Goal: Task Accomplishment & Management: Use online tool/utility

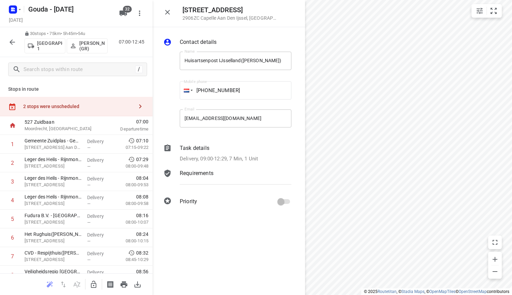
scroll to position [367, 0]
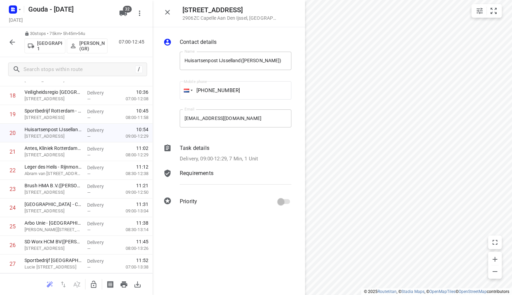
click at [167, 13] on icon "button" at bounding box center [167, 12] width 5 height 5
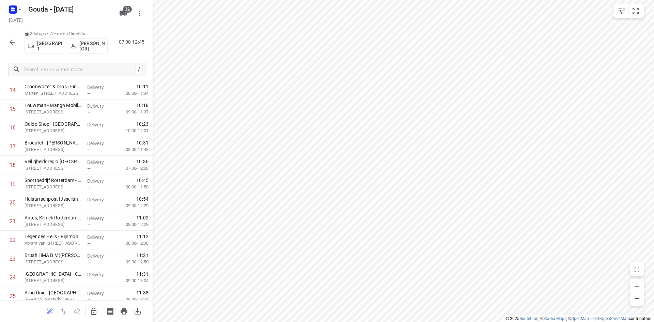
scroll to position [0, 0]
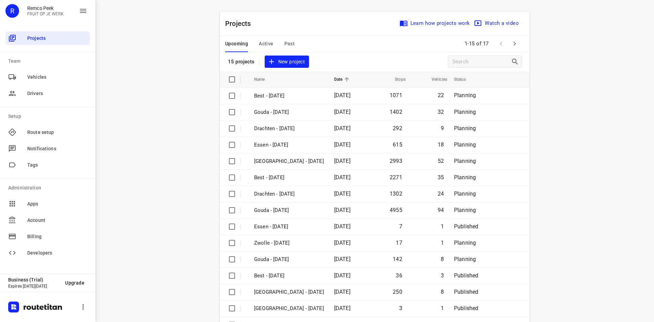
click at [277, 44] on div "Upcoming Active Past" at bounding box center [265, 44] width 80 height 16
click at [280, 44] on div "Upcoming Active Past" at bounding box center [265, 44] width 80 height 16
click at [286, 42] on span "Past" at bounding box center [289, 43] width 11 height 9
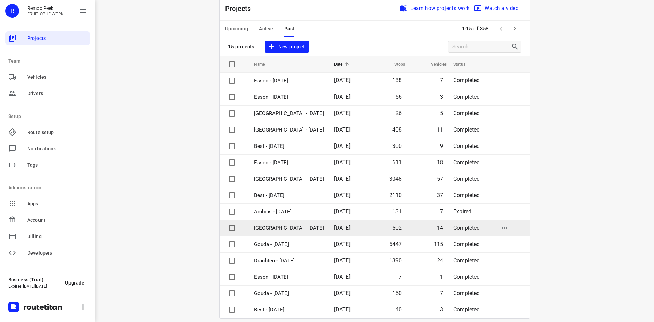
scroll to position [22, 0]
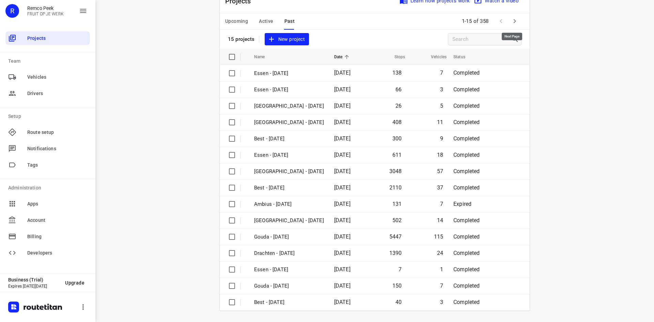
click at [517, 21] on button "button" at bounding box center [515, 21] width 14 height 14
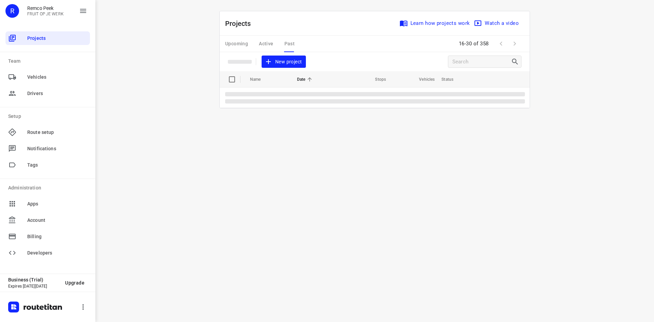
scroll to position [0, 0]
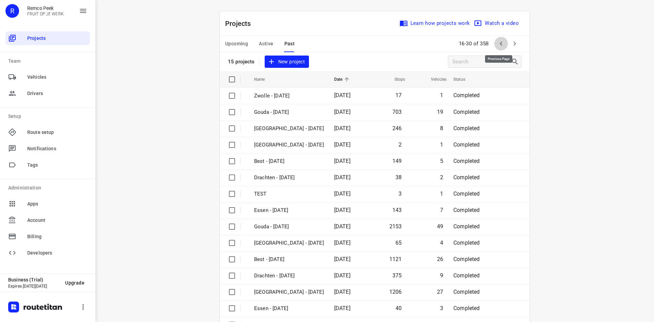
click at [500, 46] on icon "button" at bounding box center [501, 43] width 8 height 8
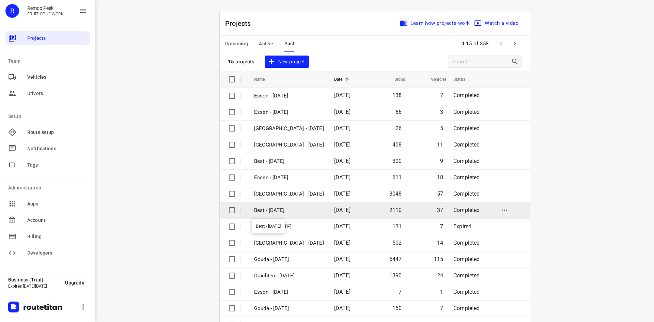
click at [274, 212] on p "Best - [DATE]" at bounding box center [289, 210] width 70 height 8
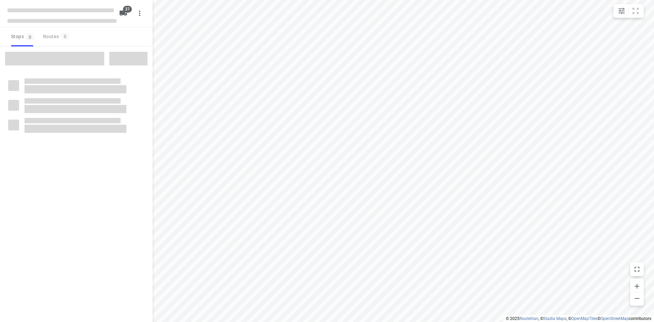
checkbox input "true"
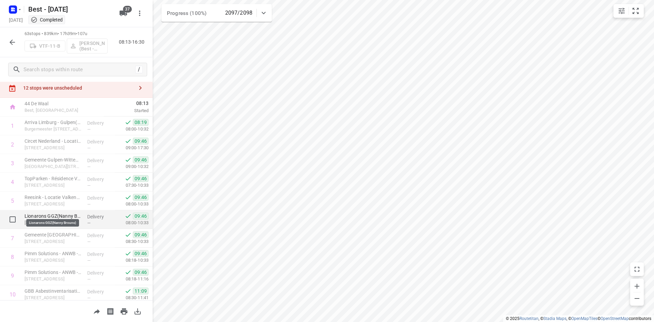
scroll to position [34, 0]
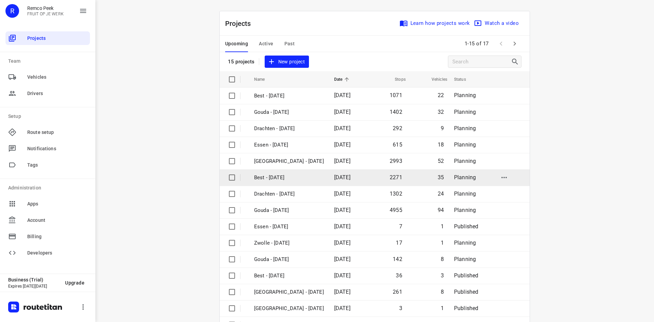
click at [263, 175] on p "Best - [DATE]" at bounding box center [289, 178] width 70 height 8
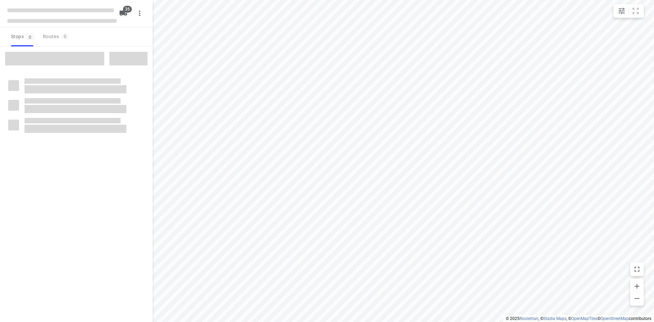
checkbox input "true"
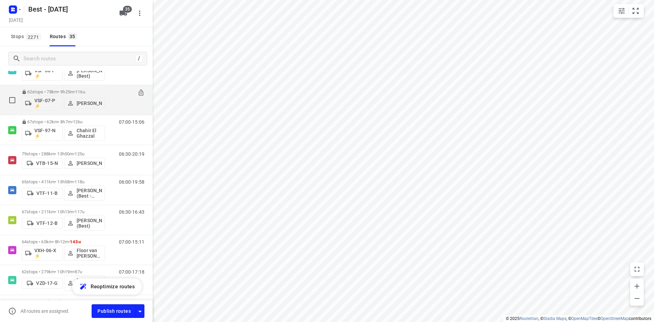
scroll to position [541, 0]
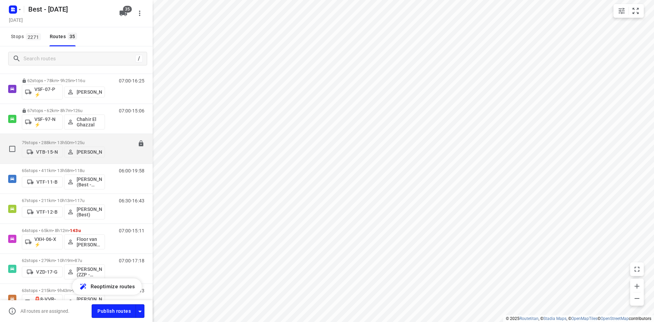
click at [102, 140] on p "79 stops • 288km • 13h50m • 125u" at bounding box center [63, 142] width 83 height 5
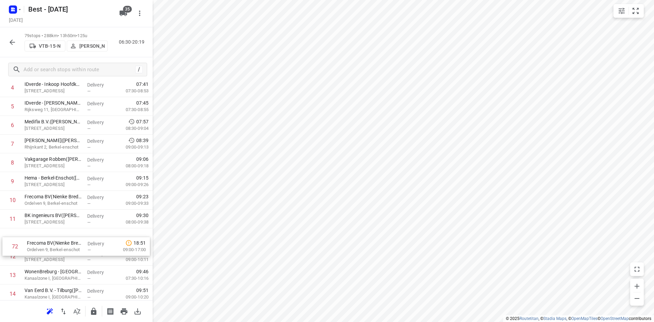
scroll to position [114, 0]
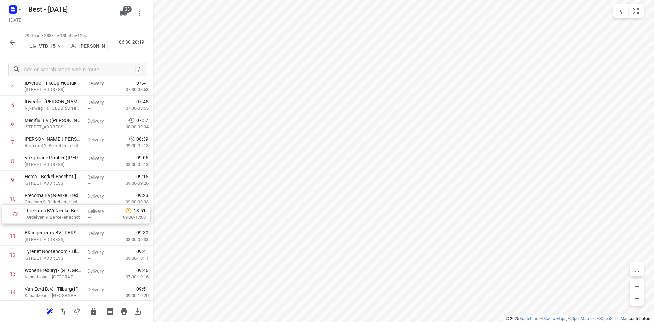
drag, startPoint x: 73, startPoint y: 210, endPoint x: 77, endPoint y: 211, distance: 3.7
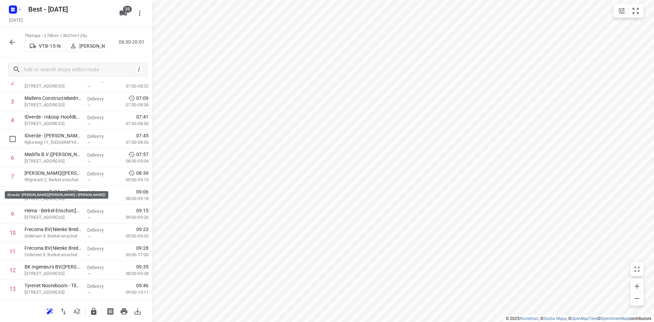
scroll to position [0, 0]
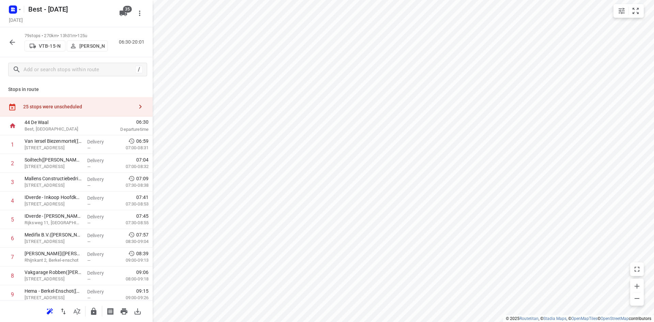
click at [97, 104] on div "25 stops were unscheduled" at bounding box center [78, 106] width 110 height 5
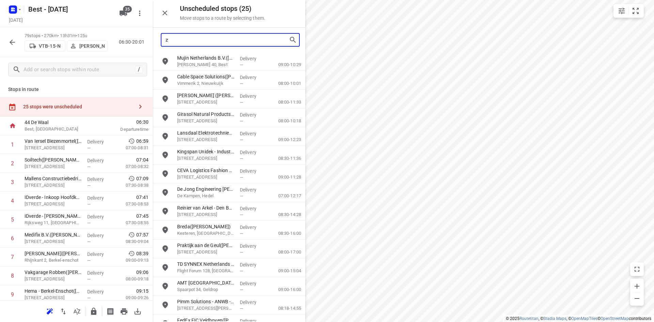
click at [205, 41] on input "z" at bounding box center [226, 40] width 123 height 11
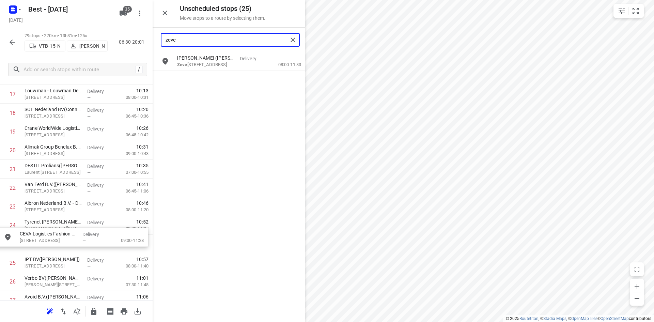
scroll to position [350, 0]
drag, startPoint x: 206, startPoint y: 83, endPoint x: 46, endPoint y: 226, distance: 214.3
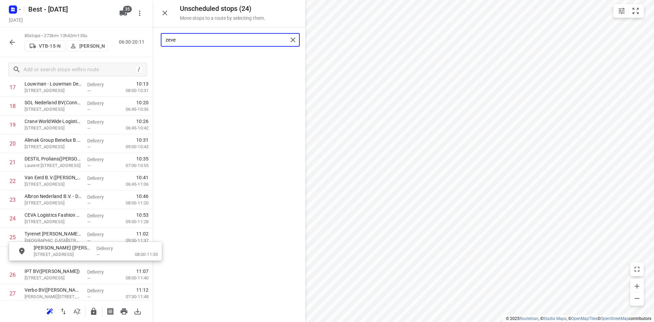
scroll to position [358, 0]
drag, startPoint x: 206, startPoint y: 65, endPoint x: 56, endPoint y: 244, distance: 233.2
type input "zeve"
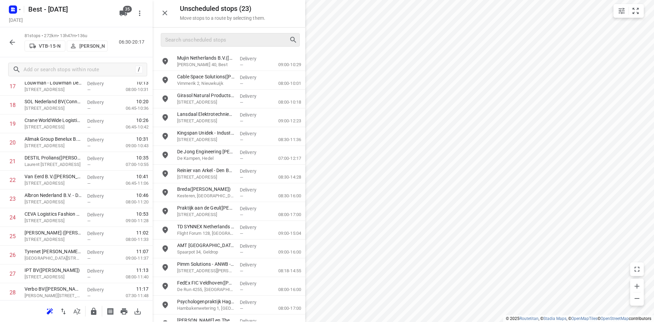
click at [172, 13] on div "Unscheduled stops ( 23 ) Move stops to a route by selecting them." at bounding box center [229, 14] width 153 height 28
click at [167, 14] on icon "button" at bounding box center [165, 13] width 8 height 8
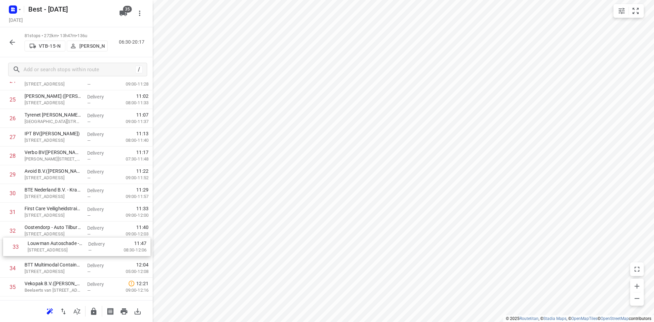
scroll to position [499, 0]
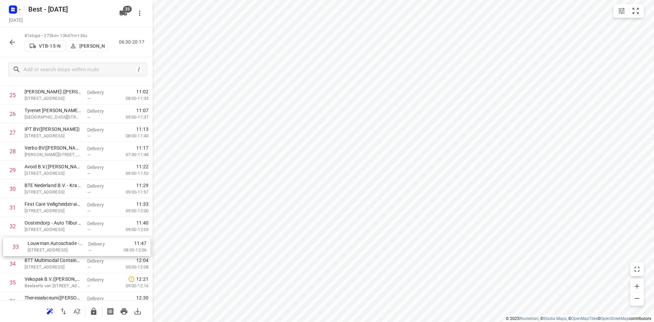
drag, startPoint x: 49, startPoint y: 253, endPoint x: 53, endPoint y: 248, distance: 6.1
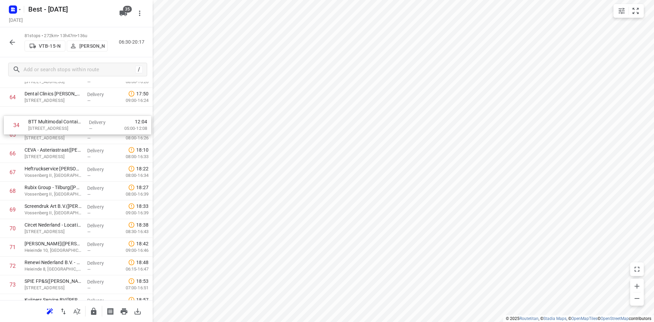
scroll to position [1205, 0]
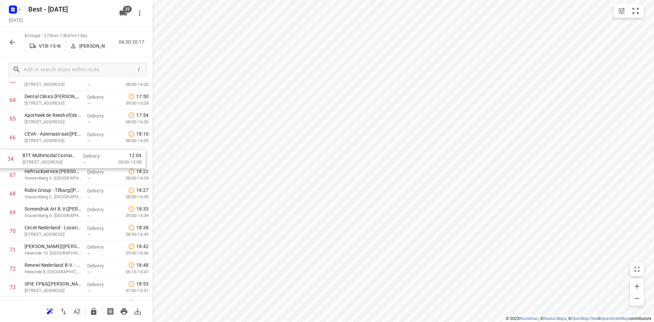
drag, startPoint x: 61, startPoint y: 267, endPoint x: 59, endPoint y: 166, distance: 100.8
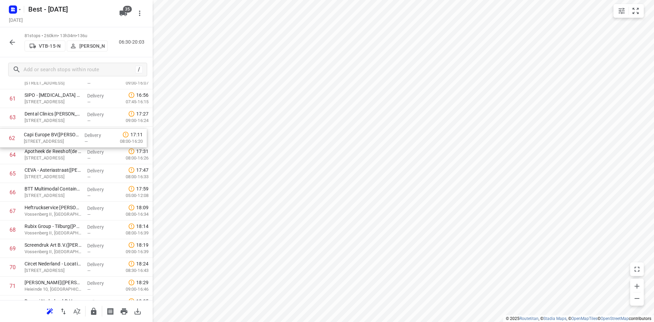
scroll to position [1168, 0]
drag, startPoint x: 68, startPoint y: 119, endPoint x: 66, endPoint y: 165, distance: 45.7
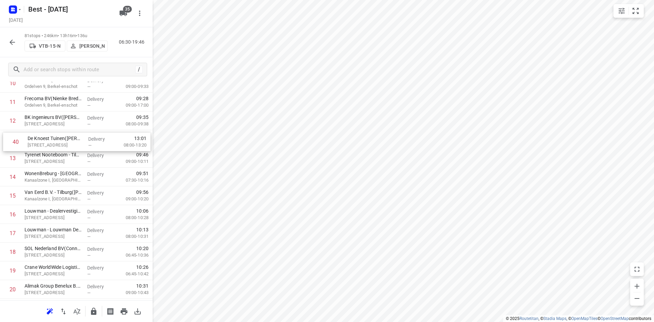
scroll to position [229, 0]
drag, startPoint x: 64, startPoint y: 283, endPoint x: 67, endPoint y: 190, distance: 93.7
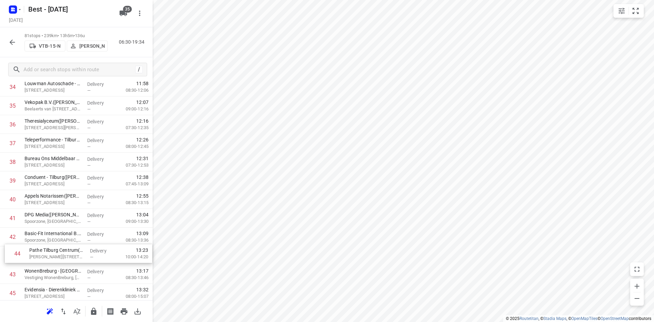
scroll to position [676, 0]
drag, startPoint x: 68, startPoint y: 279, endPoint x: 73, endPoint y: 214, distance: 65.2
click at [73, 214] on div "1 Van Iersel Biezenmortel([PERSON_NAME]) [STREET_ADDRESS] Delivery — 06:59 07:0…" at bounding box center [76, 217] width 153 height 1517
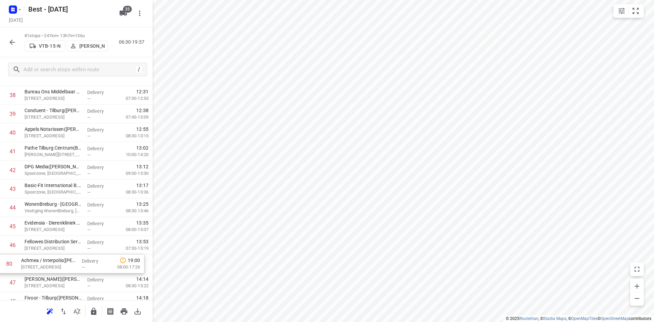
scroll to position [742, 0]
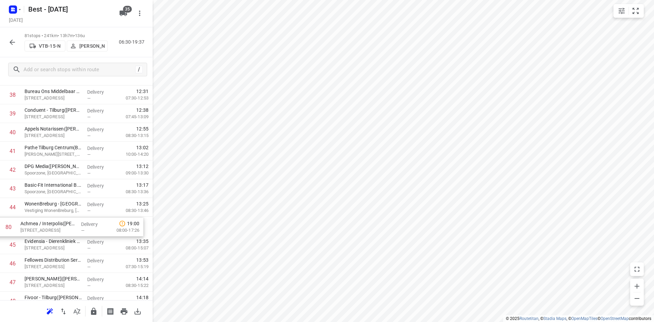
drag, startPoint x: 66, startPoint y: 254, endPoint x: 62, endPoint y: 224, distance: 29.9
click at [62, 224] on div "1 Van Iersel Biezenmortel([PERSON_NAME]) [STREET_ADDRESS] Delivery — 06:59 07:0…" at bounding box center [76, 151] width 153 height 1517
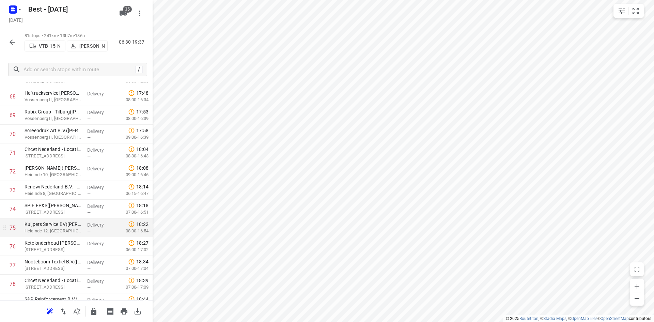
scroll to position [1371, 0]
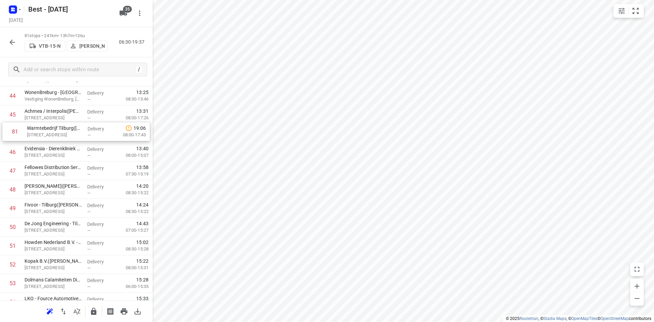
drag, startPoint x: 62, startPoint y: 279, endPoint x: 64, endPoint y: 135, distance: 143.3
click at [64, 135] on div "1 Van Iersel Biezenmortel([PERSON_NAME]) [STREET_ADDRESS] Delivery — 06:59 07:0…" at bounding box center [76, 39] width 153 height 1517
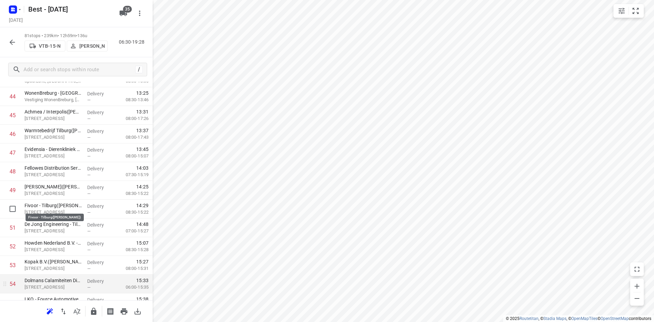
scroll to position [819, 0]
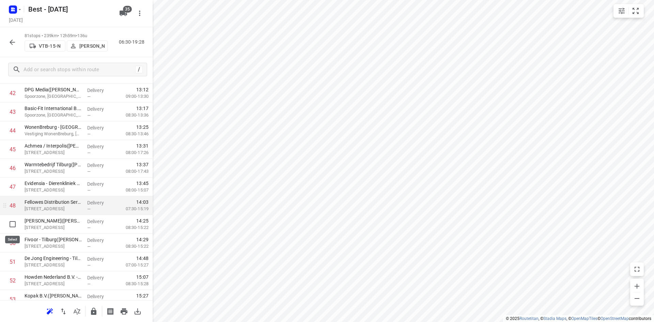
click at [12, 225] on input "checkbox" at bounding box center [13, 224] width 14 height 14
checkbox input "true"
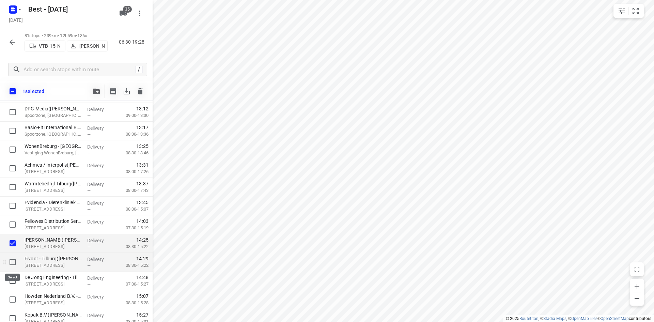
click at [14, 265] on input "checkbox" at bounding box center [13, 262] width 14 height 14
checkbox input "true"
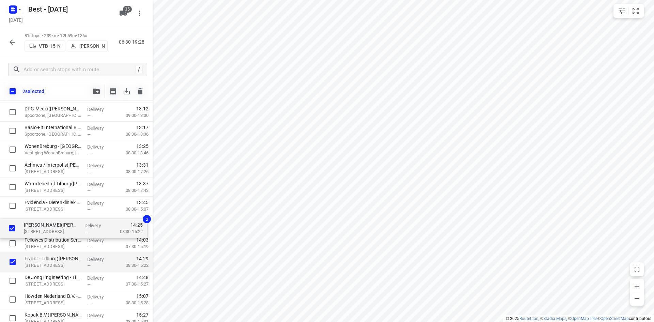
drag, startPoint x: 78, startPoint y: 239, endPoint x: 77, endPoint y: 219, distance: 19.4
click at [77, 219] on div "[PERSON_NAME] Biezenmortel([PERSON_NAME]) [STREET_ADDRESS] Delivery — 06:59 07:…" at bounding box center [76, 93] width 153 height 1517
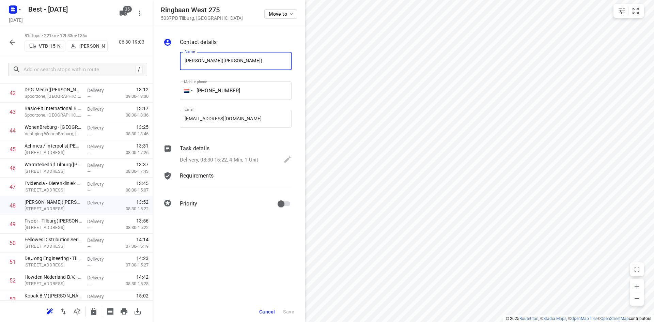
click at [266, 305] on div "Cancel Save" at bounding box center [229, 311] width 153 height 20
click at [270, 308] on button "Cancel" at bounding box center [266, 311] width 21 height 12
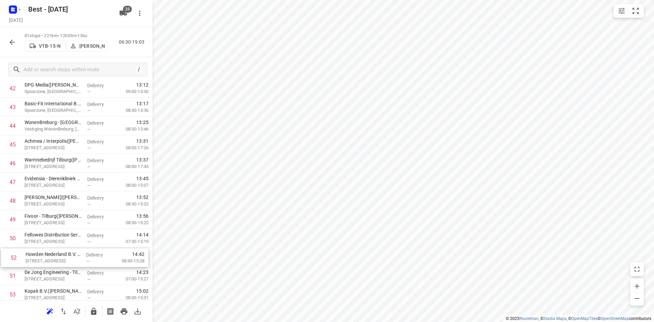
drag, startPoint x: 52, startPoint y: 283, endPoint x: 53, endPoint y: 256, distance: 26.9
click at [53, 256] on div "1 Van Iersel Biezenmortel([PERSON_NAME]) [STREET_ADDRESS] Delivery — 06:59 07:0…" at bounding box center [76, 69] width 153 height 1517
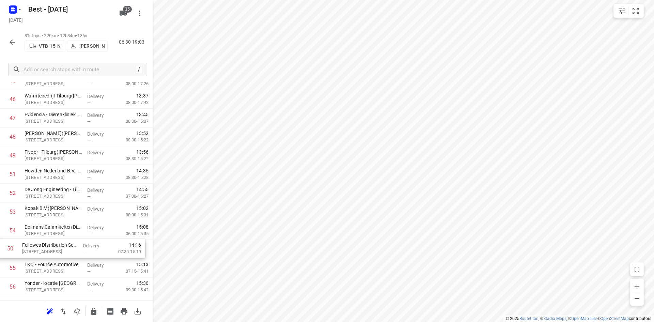
scroll to position [889, 0]
drag, startPoint x: 38, startPoint y: 237, endPoint x: 34, endPoint y: 228, distance: 9.8
click at [34, 228] on div "1 Van Iersel Biezenmortel([PERSON_NAME]) [STREET_ADDRESS] Delivery — 06:59 07:0…" at bounding box center [76, 4] width 153 height 1517
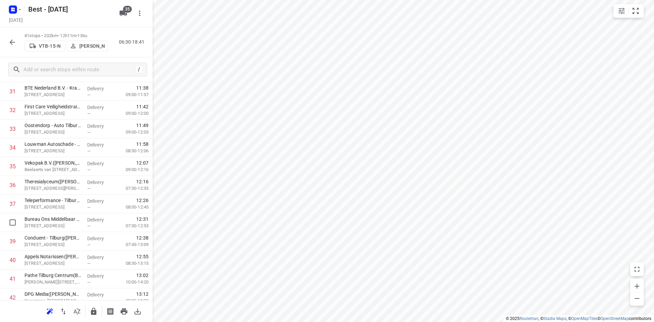
scroll to position [606, 0]
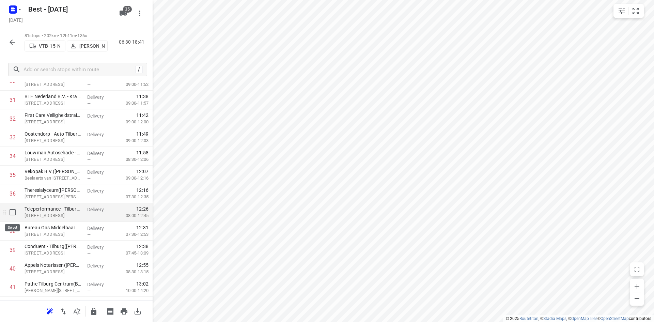
click at [14, 215] on input "checkbox" at bounding box center [13, 212] width 14 height 14
checkbox input "true"
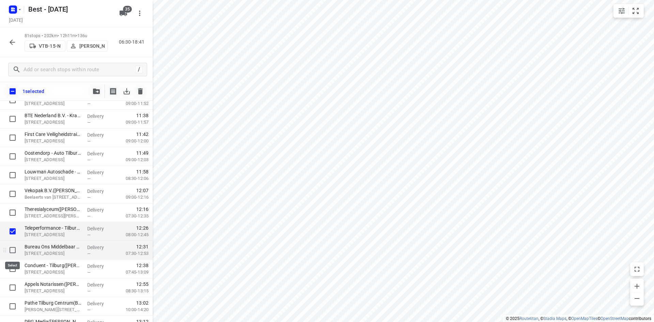
click at [13, 246] on input "checkbox" at bounding box center [13, 250] width 14 height 14
checkbox input "true"
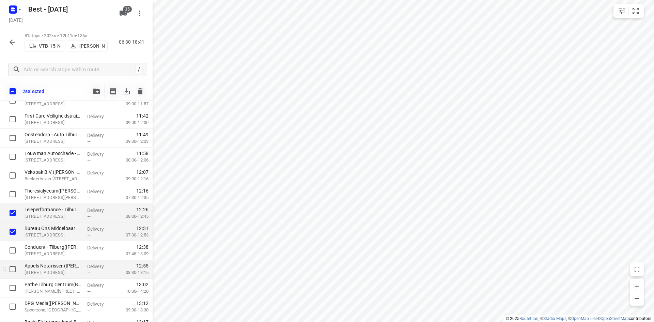
scroll to position [640, 0]
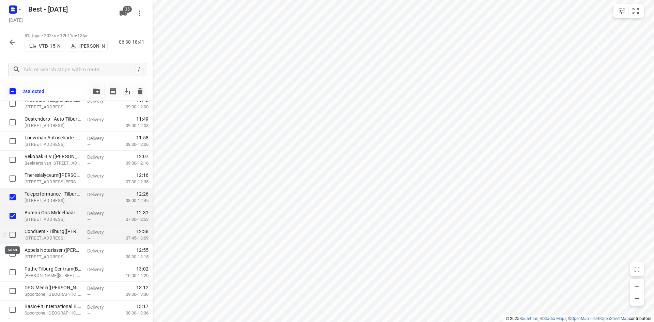
click at [15, 228] on input "checkbox" at bounding box center [13, 235] width 14 height 14
checkbox input "true"
click at [13, 255] on input "checkbox" at bounding box center [13, 253] width 14 height 14
checkbox input "true"
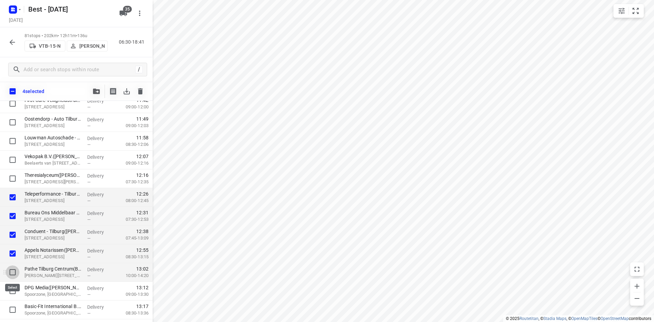
click at [13, 269] on input "checkbox" at bounding box center [13, 272] width 14 height 14
checkbox input "true"
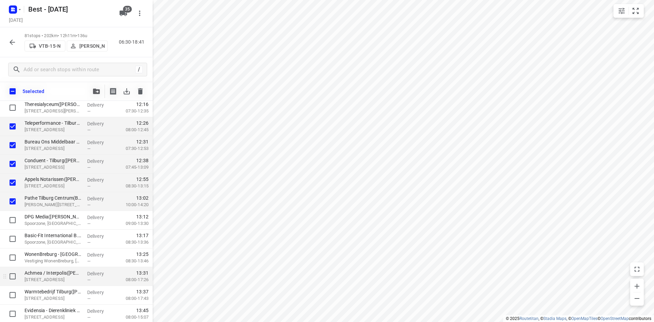
scroll to position [742, 0]
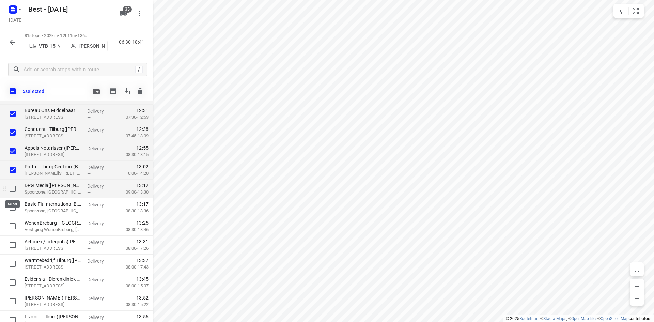
click at [13, 187] on input "checkbox" at bounding box center [13, 189] width 14 height 14
checkbox input "true"
click at [11, 205] on input "checkbox" at bounding box center [13, 208] width 14 height 14
checkbox input "true"
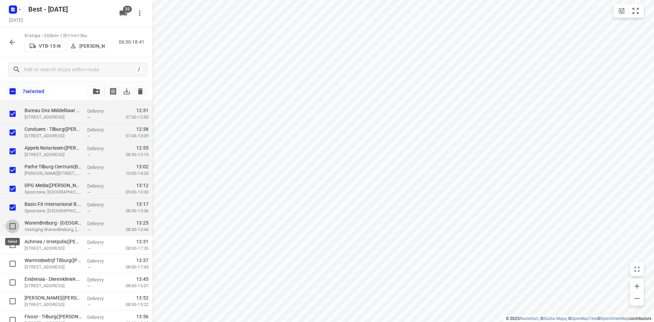
click at [11, 228] on input "checkbox" at bounding box center [13, 226] width 14 height 14
checkbox input "true"
click at [11, 248] on input "checkbox" at bounding box center [13, 245] width 14 height 14
checkbox input "true"
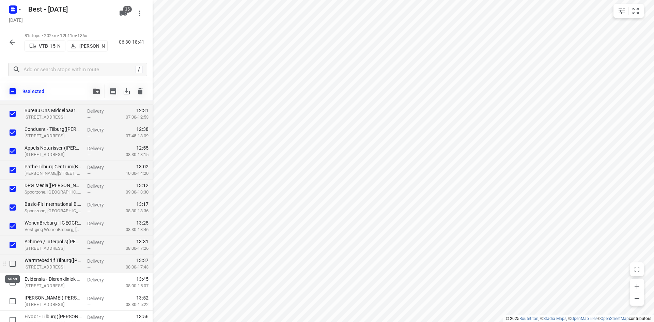
click at [13, 259] on input "checkbox" at bounding box center [13, 264] width 14 height 14
checkbox input "true"
click at [96, 92] on icon "button" at bounding box center [96, 91] width 7 height 5
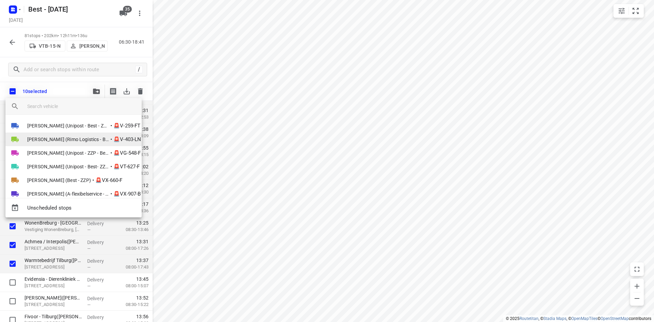
scroll to position [407, 0]
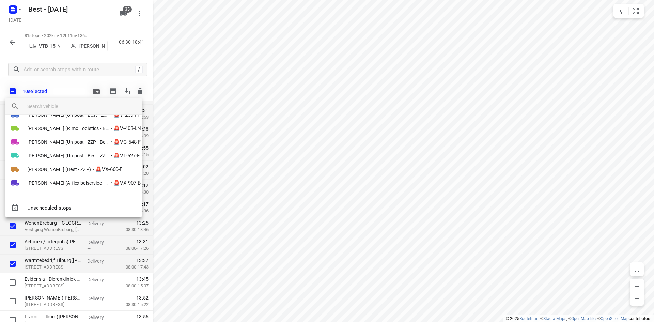
click at [449, 236] on div at bounding box center [327, 161] width 654 height 322
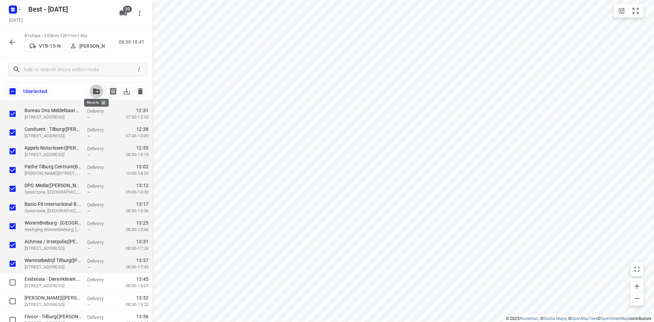
click at [92, 92] on button "button" at bounding box center [97, 91] width 14 height 14
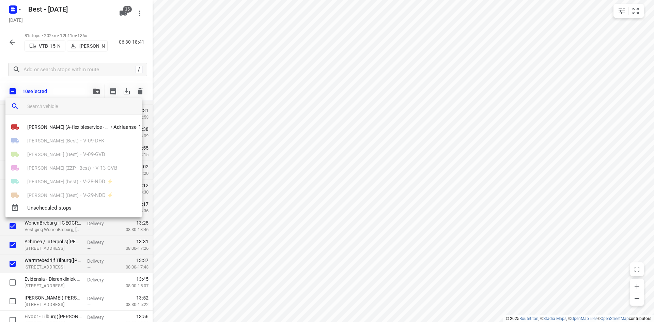
click at [55, 110] on input "search vehicle" at bounding box center [81, 106] width 109 height 10
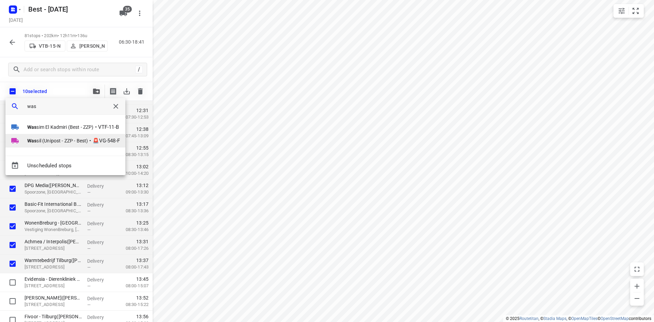
type input "was"
click at [51, 141] on span "Was sil (Unipost - ZZP - Best)" at bounding box center [57, 140] width 61 height 7
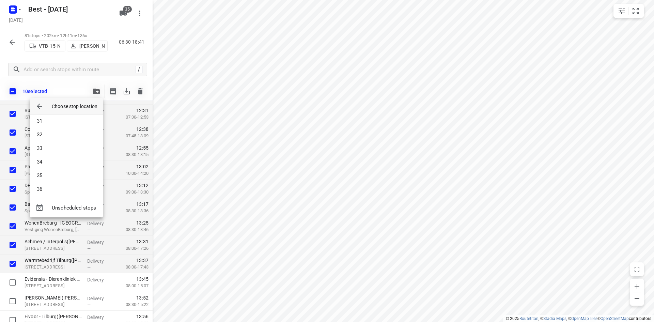
scroll to position [477, 0]
click at [60, 137] on li "37" at bounding box center [66, 138] width 73 height 14
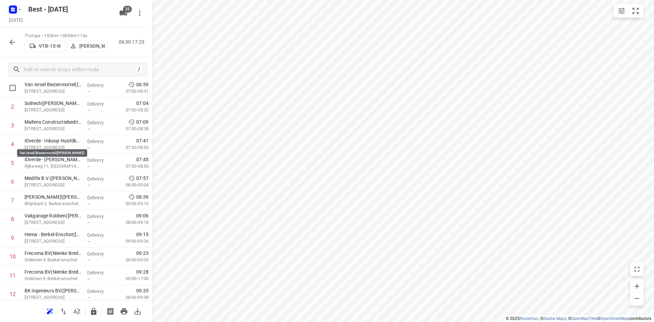
scroll to position [0, 0]
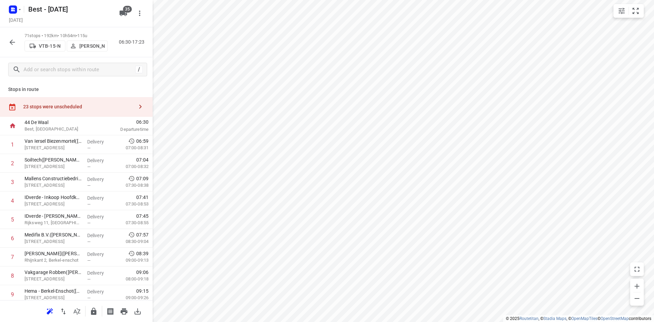
click at [75, 101] on div "23 stops were unscheduled" at bounding box center [76, 106] width 153 height 19
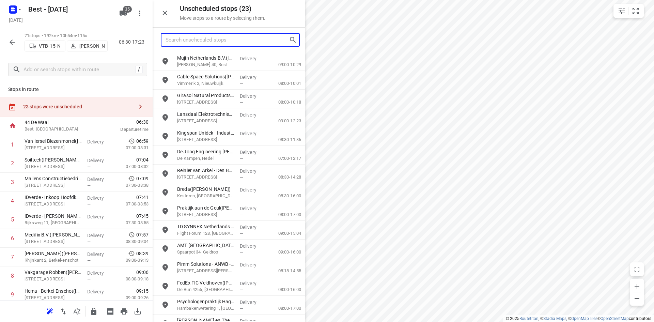
click at [194, 38] on input "Search unscheduled stops" at bounding box center [226, 40] width 123 height 11
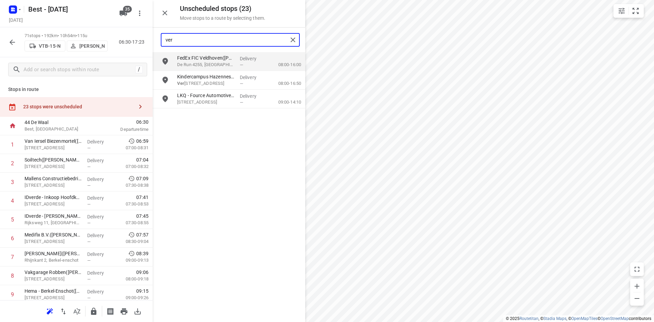
type input "ver"
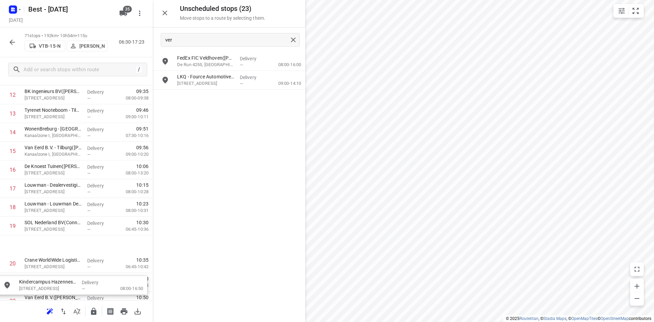
scroll to position [257, 0]
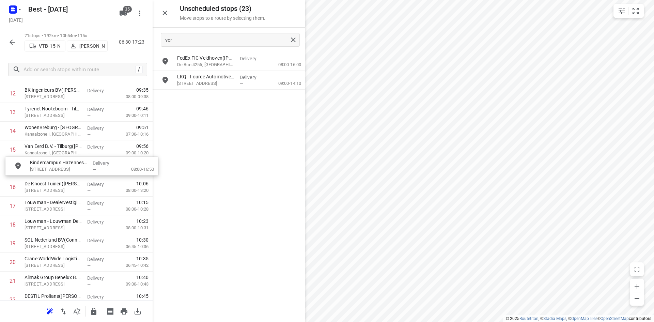
drag, startPoint x: 206, startPoint y: 81, endPoint x: 58, endPoint y: 172, distance: 174.0
click at [167, 14] on icon "button" at bounding box center [165, 13] width 8 height 8
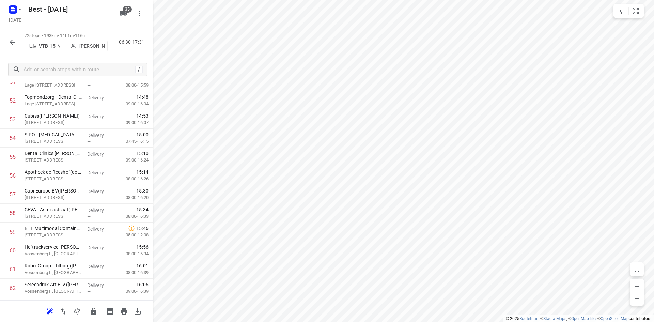
scroll to position [1202, 0]
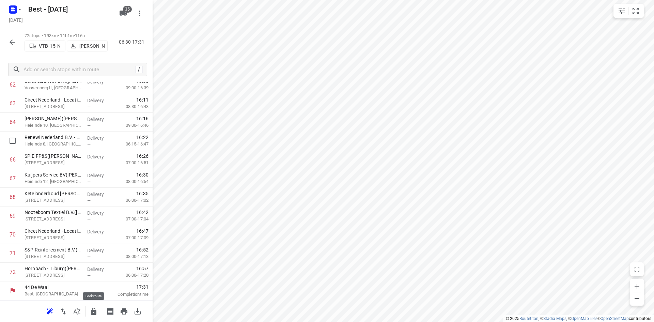
click at [96, 311] on icon "button" at bounding box center [93, 310] width 5 height 7
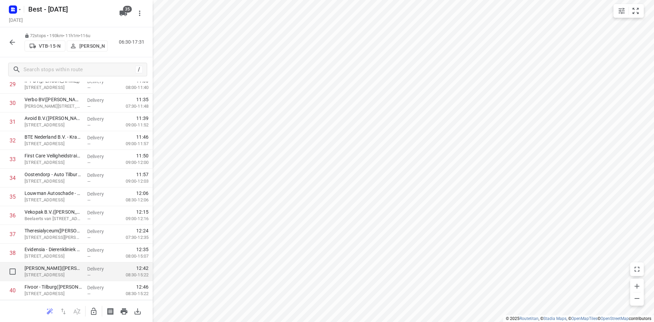
scroll to position [589, 0]
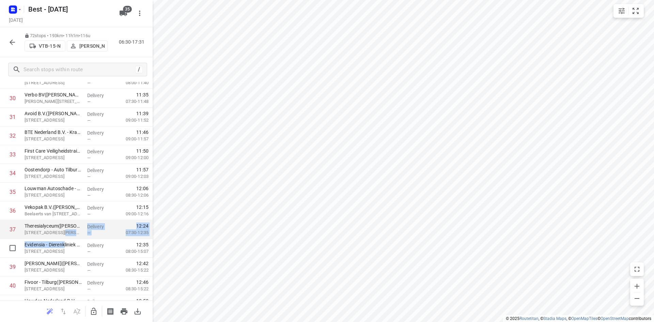
drag, startPoint x: 64, startPoint y: 231, endPoint x: 64, endPoint y: 238, distance: 6.5
click at [64, 238] on div "Theresialyceum([PERSON_NAME] ) Professor [PERSON_NAME][STREET_ADDRESS]" at bounding box center [53, 229] width 63 height 19
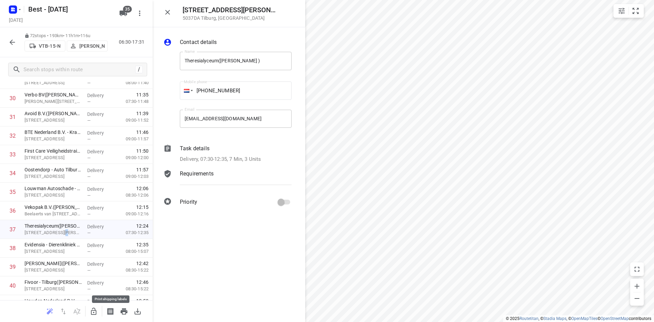
click at [91, 306] on button "button" at bounding box center [94, 311] width 14 height 14
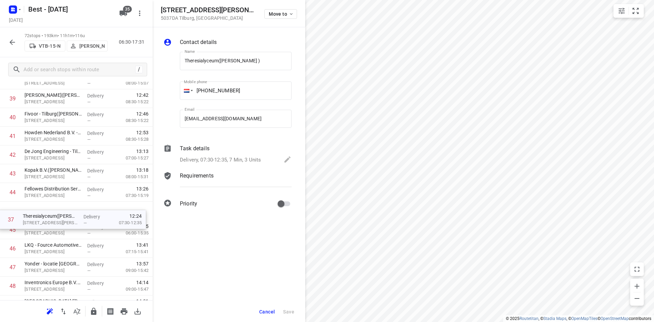
scroll to position [739, 0]
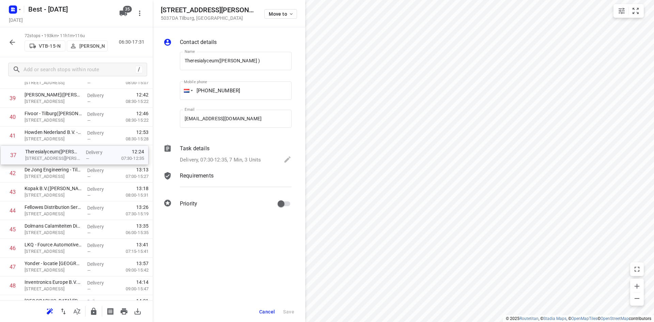
drag, startPoint x: 61, startPoint y: 234, endPoint x: 62, endPoint y: 162, distance: 71.8
click at [62, 162] on div "1 Van Iersel Biezenmortel([PERSON_NAME]) [STREET_ADDRESS] Delivery — 06:59 07:0…" at bounding box center [76, 70] width 153 height 1348
click at [262, 311] on span "Cancel" at bounding box center [267, 311] width 16 height 5
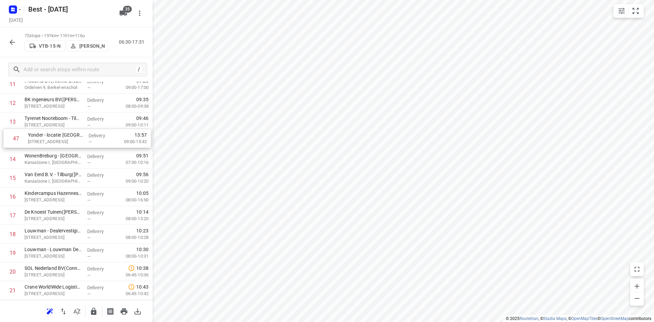
scroll to position [242, 0]
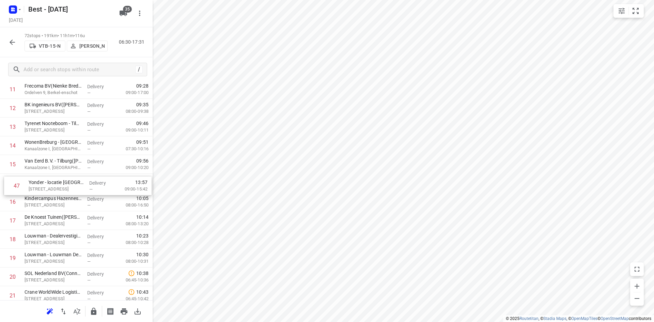
drag, startPoint x: 59, startPoint y: 234, endPoint x: 64, endPoint y: 183, distance: 50.3
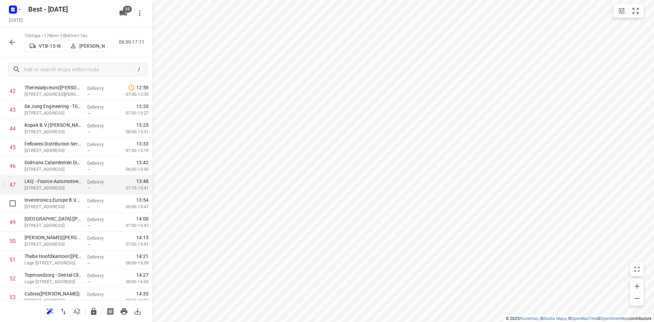
scroll to position [855, 0]
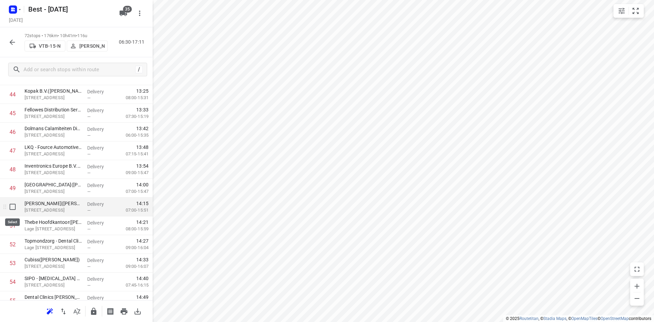
click at [13, 209] on input "checkbox" at bounding box center [13, 207] width 14 height 14
checkbox input "true"
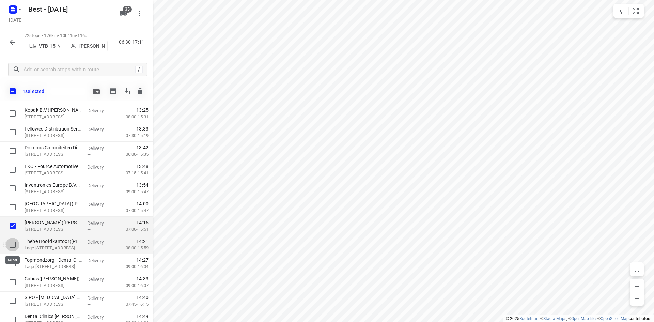
click at [11, 243] on input "checkbox" at bounding box center [13, 245] width 14 height 14
checkbox input "true"
click at [12, 260] on input "checkbox" at bounding box center [13, 263] width 14 height 14
checkbox input "true"
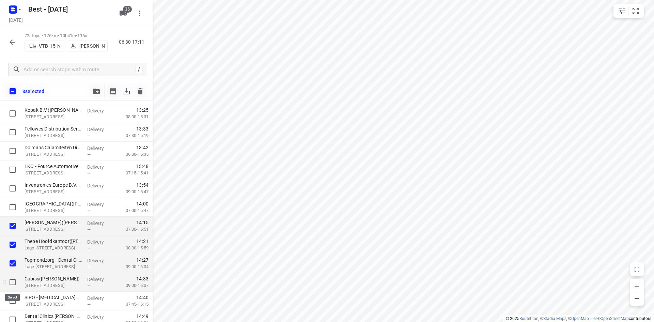
click at [10, 275] on input "checkbox" at bounding box center [13, 282] width 14 height 14
checkbox input "true"
click at [9, 293] on div at bounding box center [11, 300] width 22 height 19
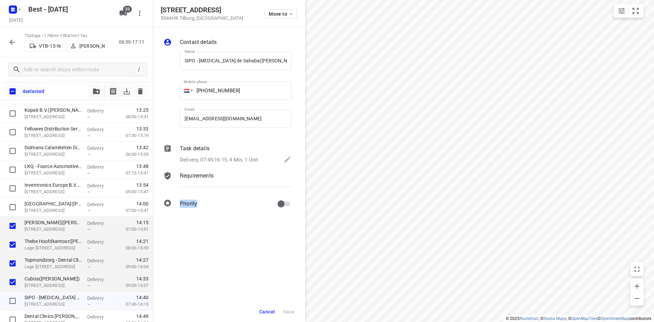
drag, startPoint x: 240, startPoint y: 212, endPoint x: 242, endPoint y: 185, distance: 26.9
click at [242, 185] on div "Contact details Name SIPO - [MEDICAL_DATA] de Sahaba([PERSON_NAME]) Name Mobile…" at bounding box center [229, 124] width 153 height 194
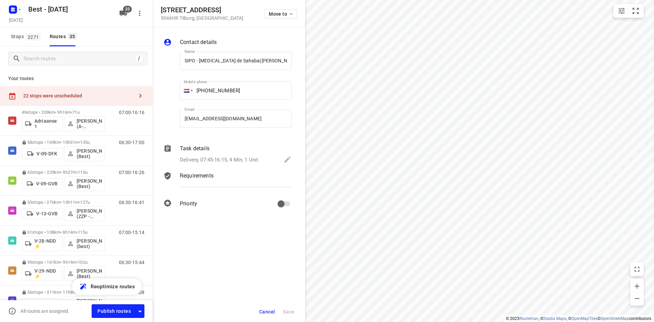
click at [262, 318] on div "Cancel Save" at bounding box center [229, 311] width 153 height 20
click at [267, 313] on span "Cancel" at bounding box center [267, 311] width 16 height 5
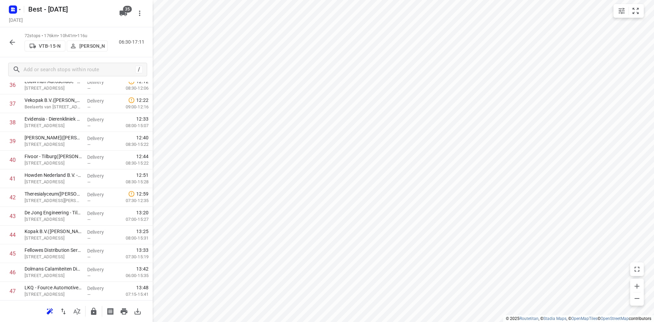
scroll to position [953, 0]
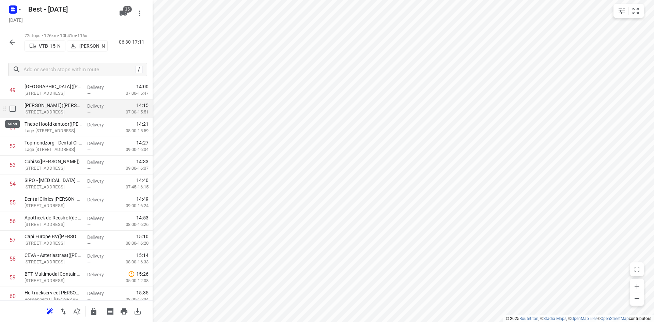
click at [13, 114] on input "checkbox" at bounding box center [13, 109] width 14 height 14
checkbox input "true"
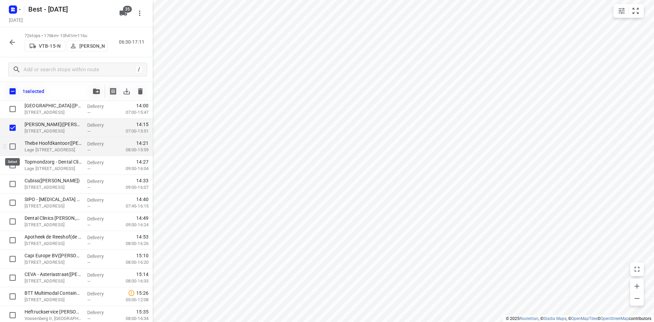
click at [12, 146] on input "checkbox" at bounding box center [13, 147] width 14 height 14
checkbox input "true"
click at [13, 166] on input "checkbox" at bounding box center [13, 165] width 14 height 14
checkbox input "true"
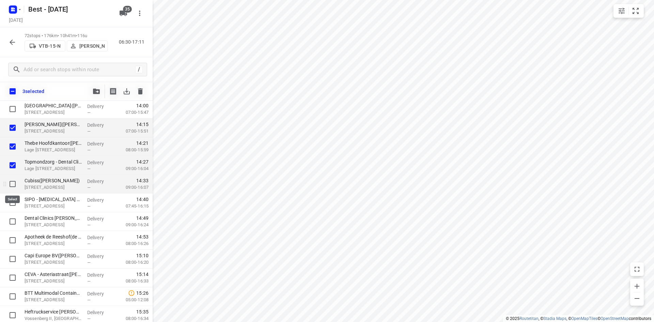
click at [14, 184] on input "checkbox" at bounding box center [13, 184] width 14 height 14
checkbox input "true"
click at [13, 203] on input "checkbox" at bounding box center [13, 203] width 14 height 14
checkbox input "true"
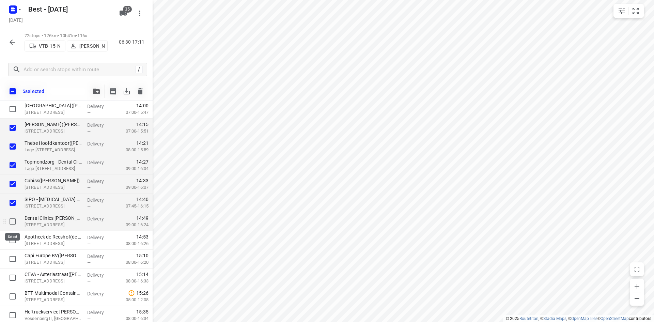
click at [13, 218] on input "checkbox" at bounding box center [13, 221] width 14 height 14
checkbox input "true"
click at [11, 233] on div at bounding box center [11, 240] width 22 height 19
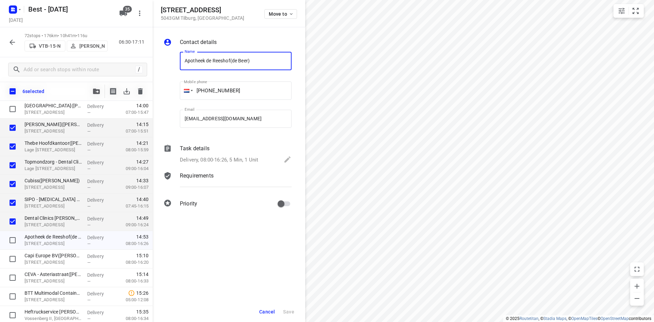
click at [261, 310] on span "Cancel" at bounding box center [267, 311] width 16 height 5
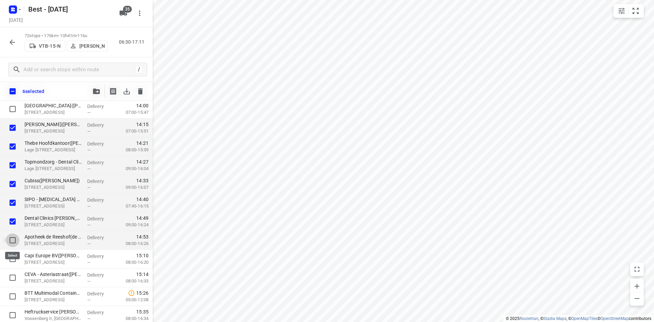
click at [13, 242] on input "checkbox" at bounding box center [13, 240] width 14 height 14
checkbox input "true"
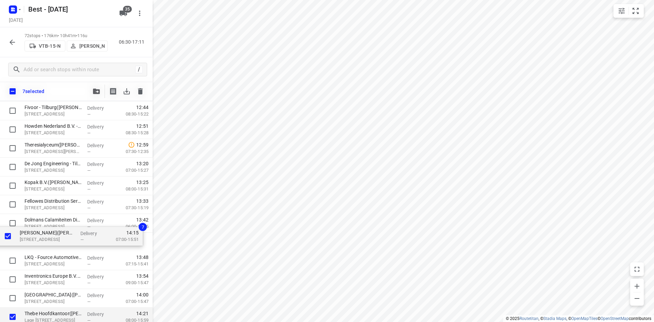
scroll to position [783, 0]
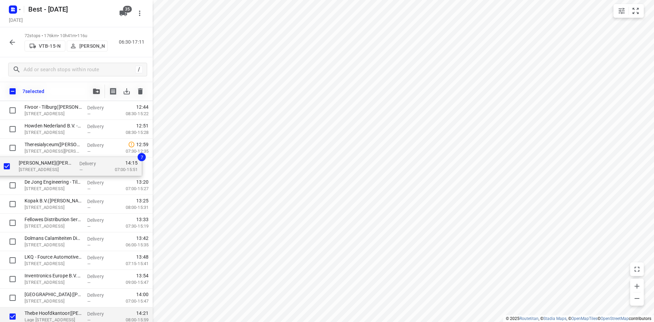
drag, startPoint x: 69, startPoint y: 300, endPoint x: 63, endPoint y: 166, distance: 133.6
click at [63, 166] on div "[PERSON_NAME] Biezenmortel([PERSON_NAME]) [STREET_ADDRESS] Delivery — 06:59 07:…" at bounding box center [76, 45] width 153 height 1348
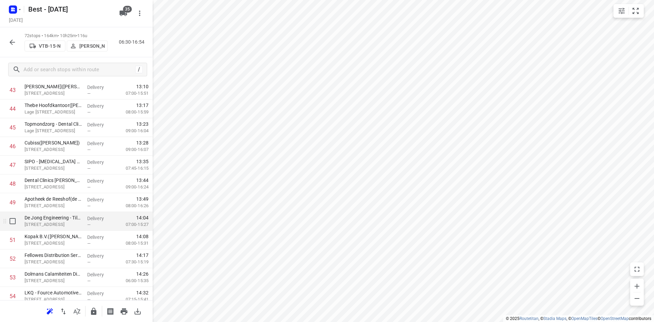
scroll to position [851, 0]
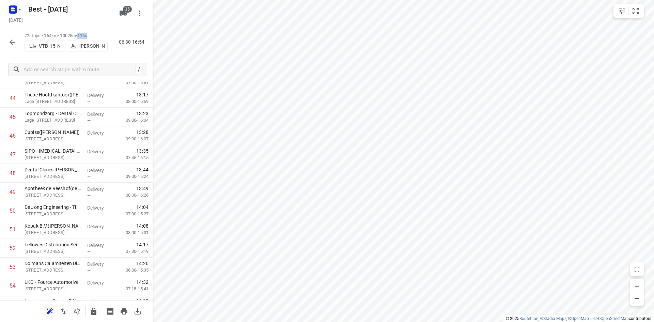
drag, startPoint x: 81, startPoint y: 32, endPoint x: 99, endPoint y: 32, distance: 17.4
click at [99, 33] on p "72 stops • 164km • 10h25m • 116u" at bounding box center [66, 36] width 83 height 6
drag, startPoint x: 85, startPoint y: 33, endPoint x: 94, endPoint y: 33, distance: 9.5
click at [94, 33] on p "68 stops • 201km • 11h20m • 144u" at bounding box center [66, 34] width 83 height 6
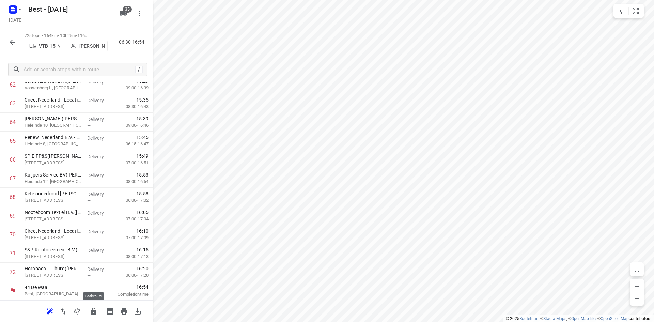
click at [96, 316] on button "button" at bounding box center [94, 311] width 14 height 14
click at [93, 315] on icon "button" at bounding box center [94, 311] width 8 height 8
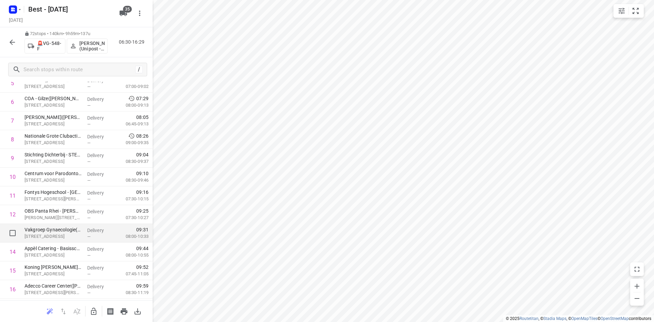
scroll to position [170, 0]
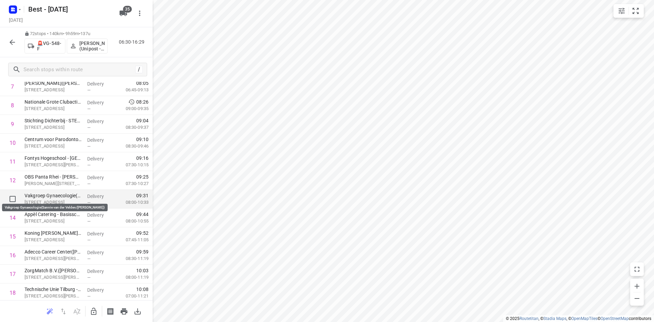
drag, startPoint x: 69, startPoint y: 238, endPoint x: 69, endPoint y: 198, distance: 40.2
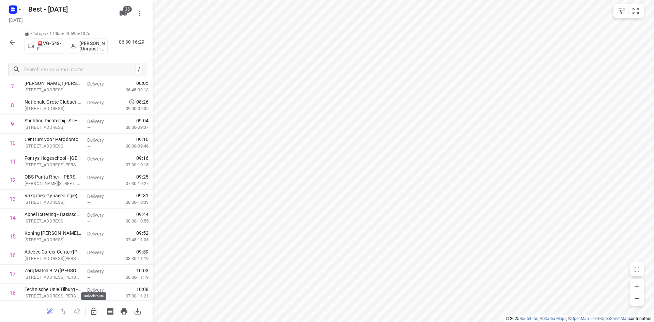
click at [99, 311] on button "button" at bounding box center [94, 311] width 14 height 14
drag, startPoint x: 67, startPoint y: 243, endPoint x: 74, endPoint y: 184, distance: 58.9
drag, startPoint x: 66, startPoint y: 239, endPoint x: 67, endPoint y: 201, distance: 38.8
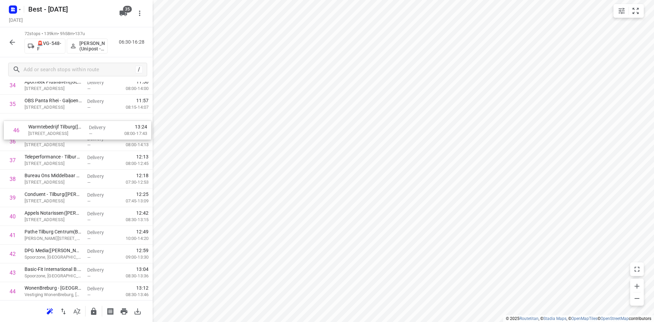
scroll to position [675, 0]
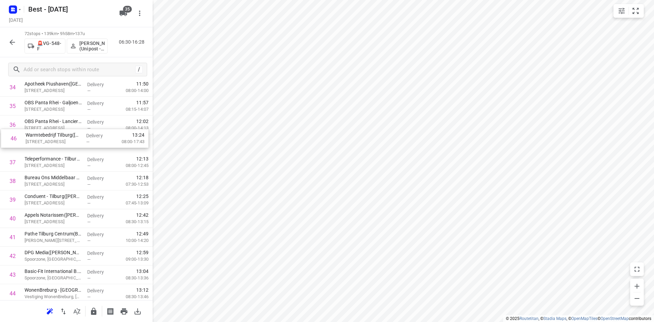
drag, startPoint x: 67, startPoint y: 277, endPoint x: 69, endPoint y: 141, distance: 135.8
click at [69, 141] on div "1 Louwman [PERSON_NAME] - Gilze([PERSON_NAME] (WIJZIGINGEN ALLEEN VIA [PERSON_N…" at bounding box center [76, 134] width 153 height 1348
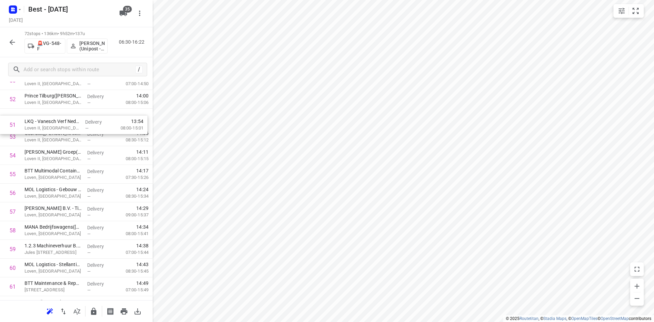
scroll to position [977, 0]
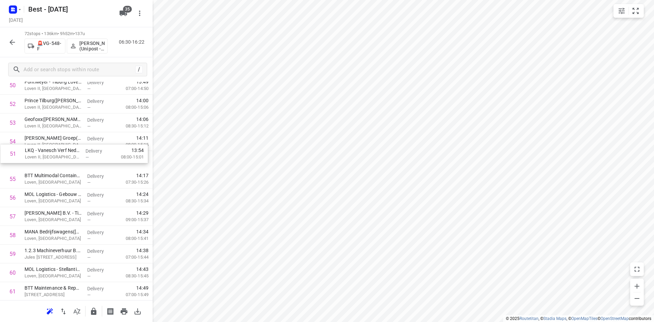
drag, startPoint x: 50, startPoint y: 103, endPoint x: 50, endPoint y: 161, distance: 57.9
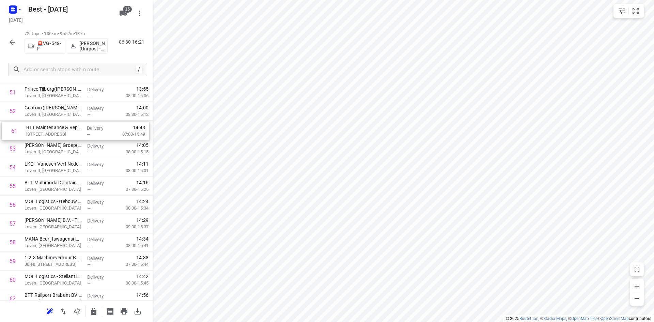
scroll to position [987, 0]
drag, startPoint x: 60, startPoint y: 229, endPoint x: 62, endPoint y: 169, distance: 60.3
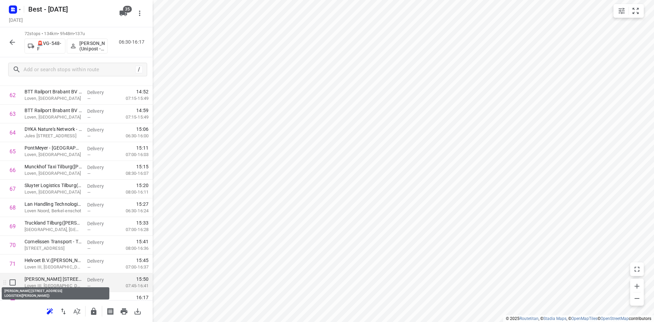
scroll to position [1202, 0]
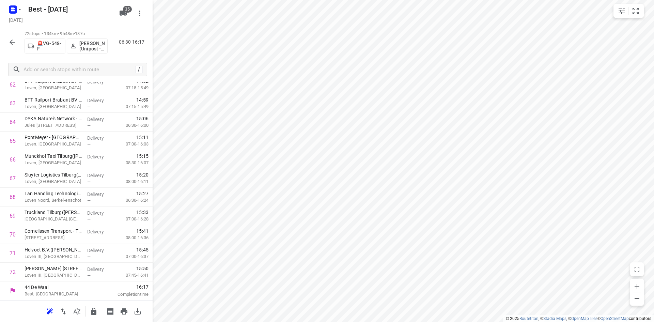
click at [92, 311] on icon "button" at bounding box center [93, 310] width 5 height 7
click at [7, 45] on button "button" at bounding box center [12, 42] width 14 height 14
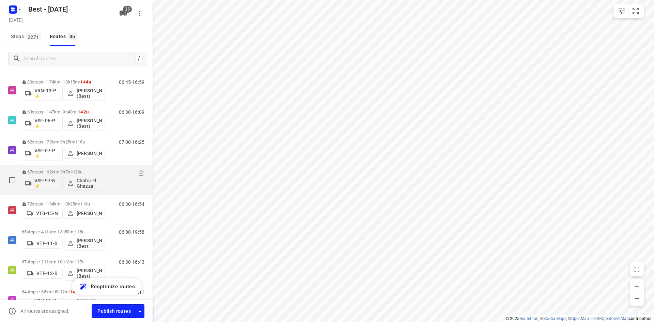
scroll to position [541, 0]
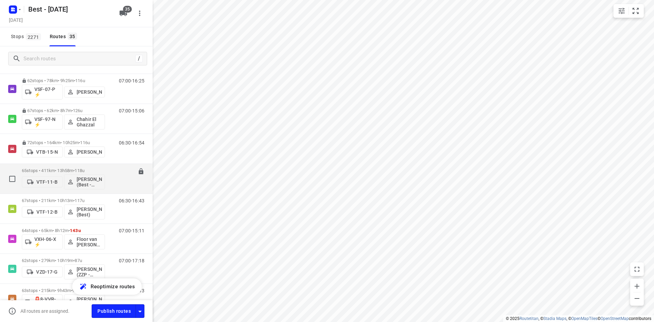
click at [81, 170] on span "118u" at bounding box center [80, 170] width 10 height 5
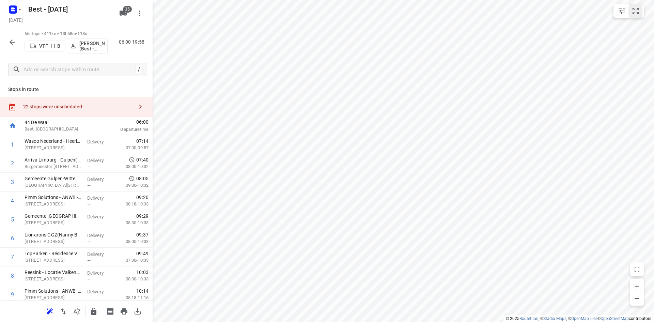
click at [641, 13] on button "small contained button group" at bounding box center [635, 11] width 14 height 14
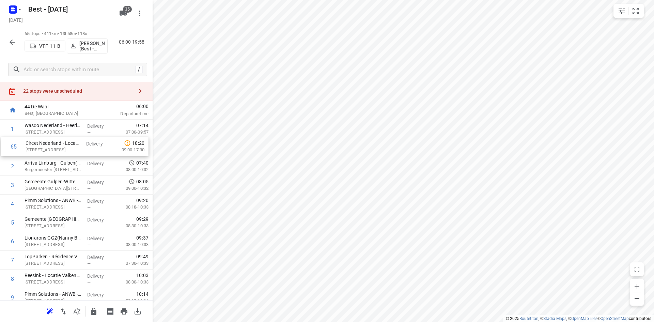
scroll to position [15, 0]
drag, startPoint x: 76, startPoint y: 274, endPoint x: 77, endPoint y: 179, distance: 95.7
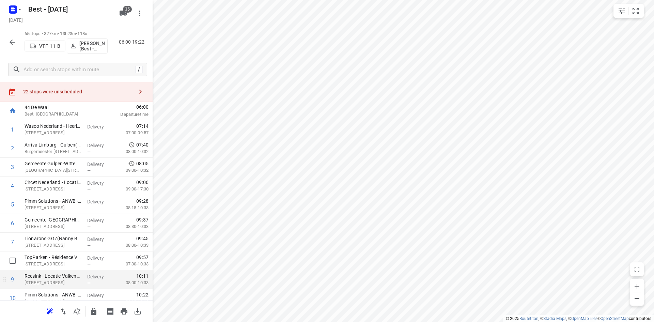
scroll to position [49, 0]
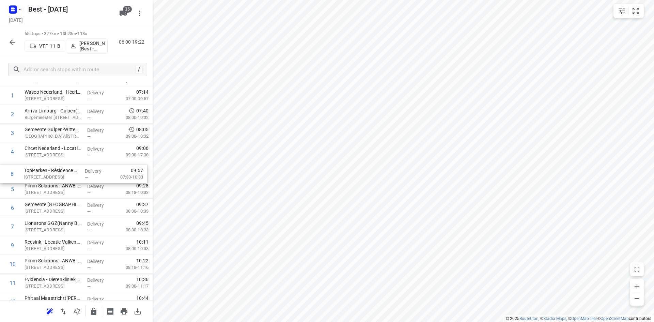
drag, startPoint x: 75, startPoint y: 230, endPoint x: 74, endPoint y: 174, distance: 56.2
drag, startPoint x: 65, startPoint y: 242, endPoint x: 67, endPoint y: 186, distance: 56.5
drag, startPoint x: 47, startPoint y: 243, endPoint x: 50, endPoint y: 199, distance: 44.8
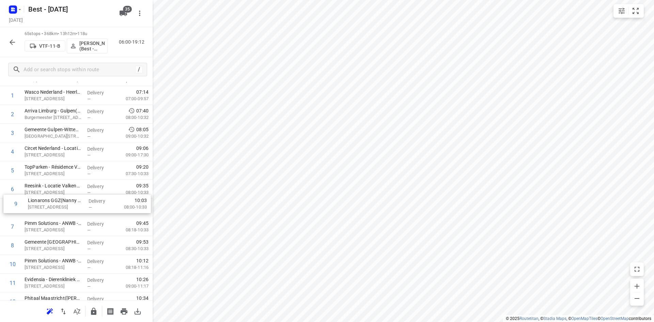
drag, startPoint x: 78, startPoint y: 246, endPoint x: 80, endPoint y: 224, distance: 22.3
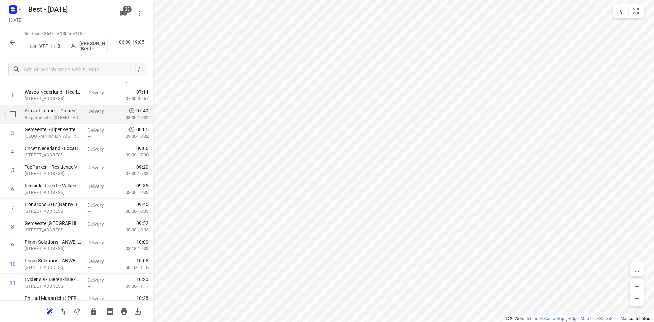
scroll to position [0, 0]
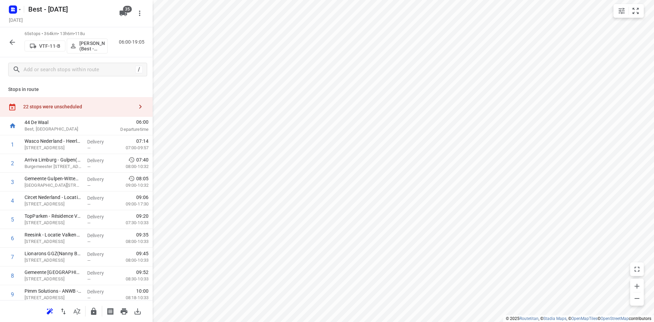
click at [90, 110] on div "22 stops were unscheduled" at bounding box center [76, 106] width 153 height 19
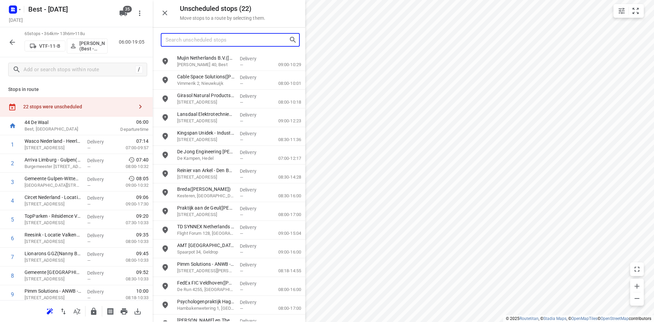
click at [222, 35] on input "Search unscheduled stops" at bounding box center [226, 40] width 123 height 11
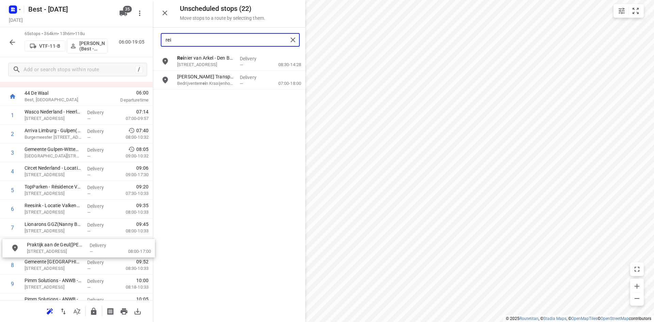
scroll to position [30, 0]
drag, startPoint x: 205, startPoint y: 77, endPoint x: 50, endPoint y: 239, distance: 224.4
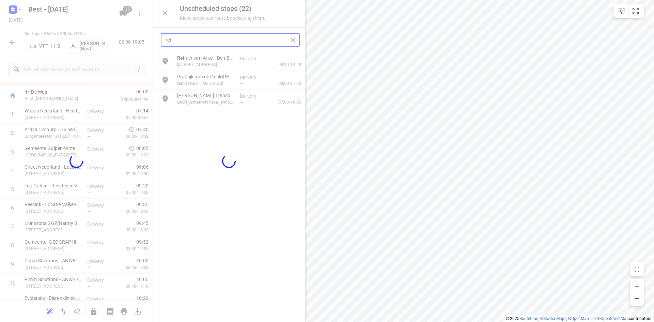
type input "rei"
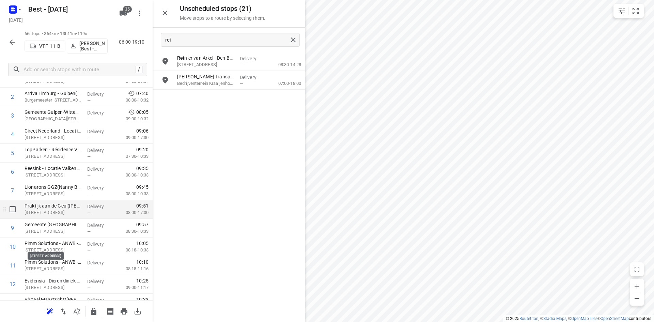
scroll to position [98, 0]
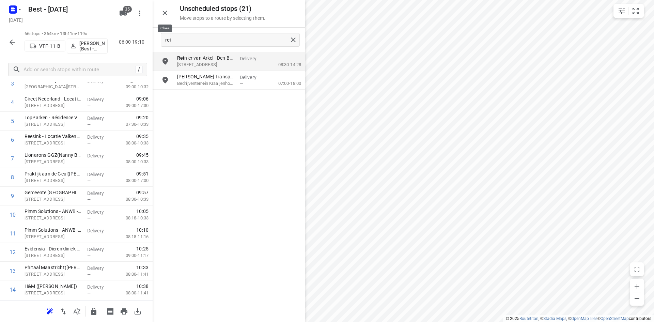
click at [162, 12] on icon "button" at bounding box center [165, 13] width 8 height 8
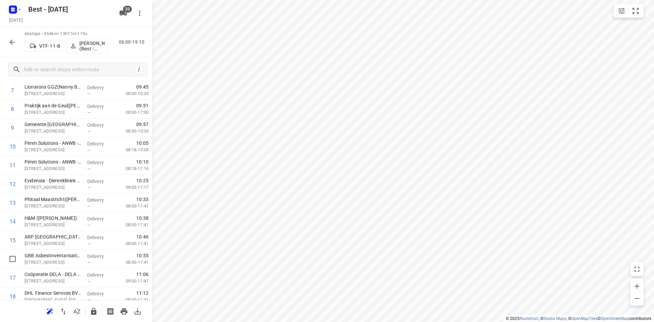
scroll to position [169, 0]
drag, startPoint x: 60, startPoint y: 267, endPoint x: 62, endPoint y: 190, distance: 77.0
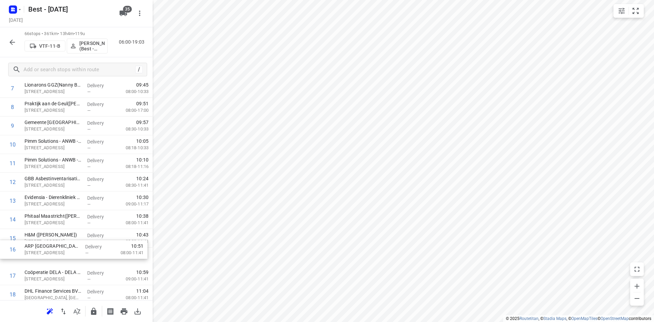
scroll to position [171, 0]
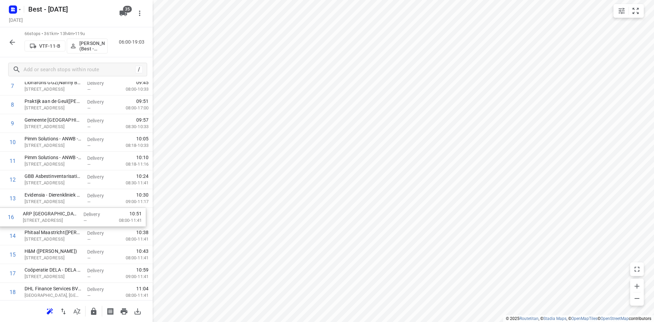
drag, startPoint x: 60, startPoint y: 261, endPoint x: 58, endPoint y: 219, distance: 41.9
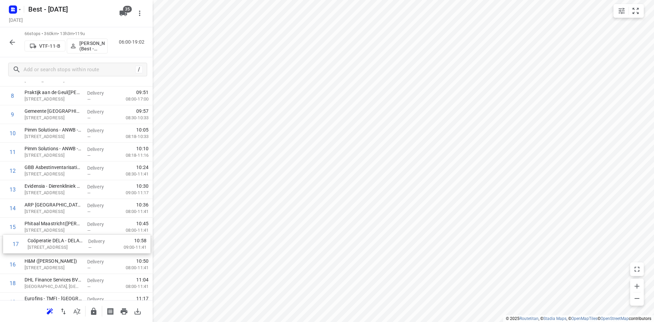
scroll to position [180, 0]
drag, startPoint x: 44, startPoint y: 276, endPoint x: 46, endPoint y: 225, distance: 50.8
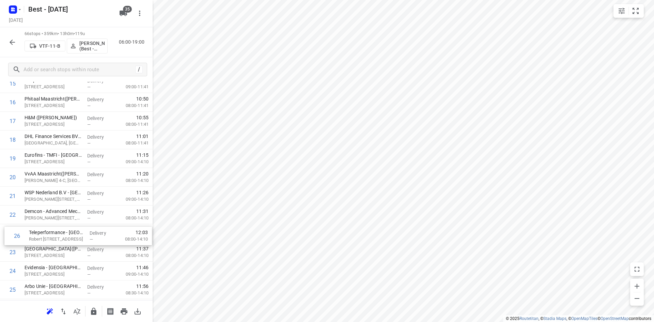
scroll to position [323, 0]
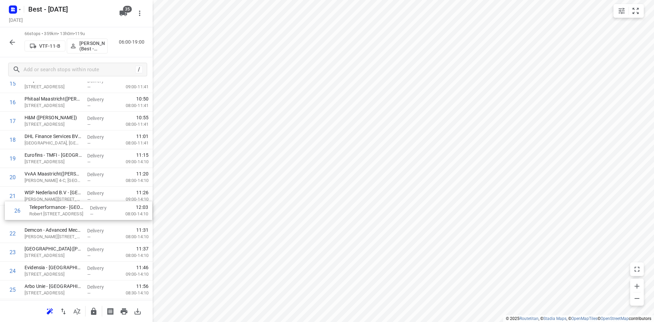
drag, startPoint x: 57, startPoint y: 295, endPoint x: 62, endPoint y: 206, distance: 89.3
drag, startPoint x: 77, startPoint y: 255, endPoint x: 80, endPoint y: 181, distance: 73.9
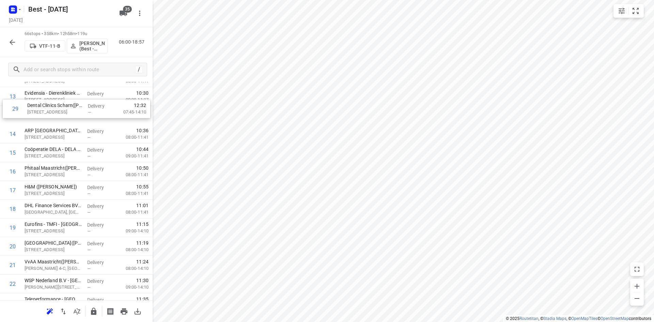
scroll to position [266, 0]
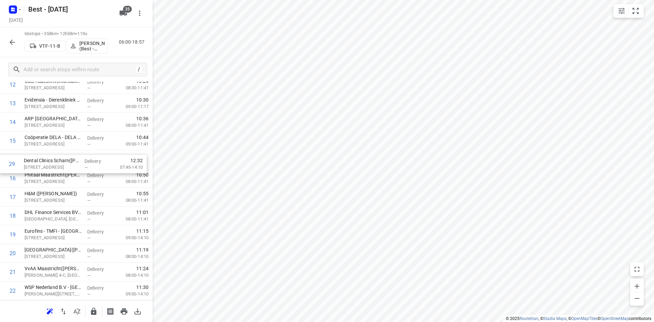
drag, startPoint x: 60, startPoint y: 282, endPoint x: 59, endPoint y: 167, distance: 114.7
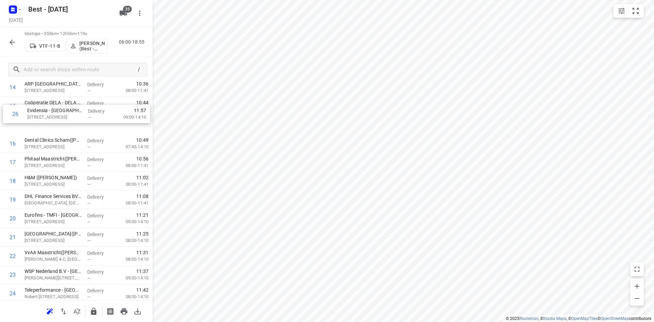
scroll to position [287, 0]
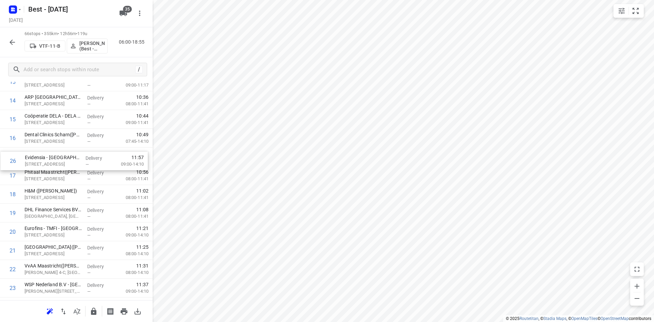
drag, startPoint x: 66, startPoint y: 212, endPoint x: 67, endPoint y: 158, distance: 53.8
drag, startPoint x: 67, startPoint y: 158, endPoint x: 71, endPoint y: 211, distance: 53.3
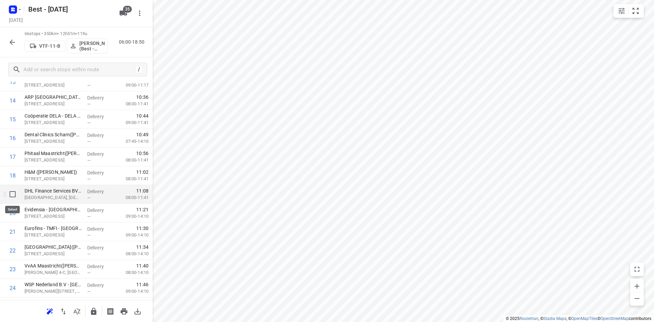
click at [17, 193] on input "checkbox" at bounding box center [13, 194] width 14 height 14
checkbox input "true"
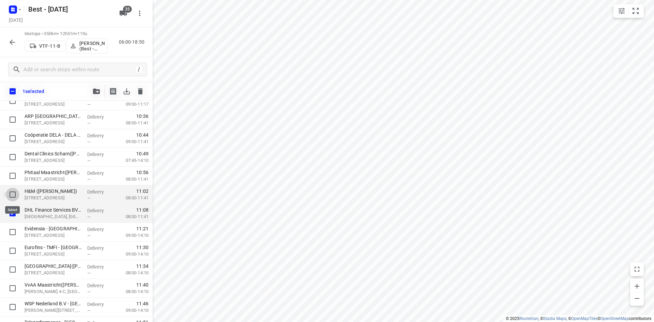
drag, startPoint x: 13, startPoint y: 195, endPoint x: 15, endPoint y: 185, distance: 10.3
click at [13, 196] on input "checkbox" at bounding box center [13, 195] width 14 height 14
checkbox input "true"
click at [14, 177] on input "checkbox" at bounding box center [13, 176] width 14 height 14
checkbox input "true"
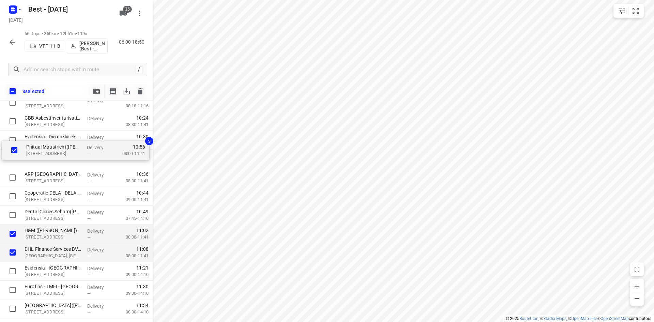
scroll to position [244, 0]
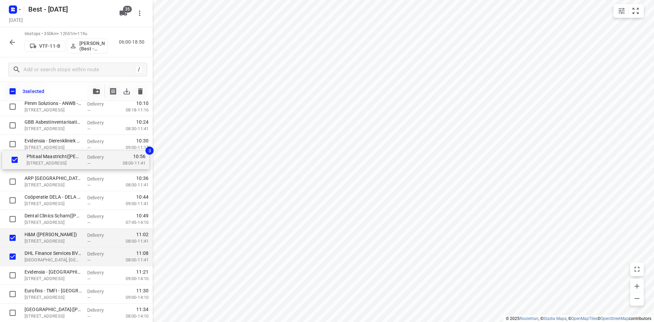
drag, startPoint x: 58, startPoint y: 212, endPoint x: 61, endPoint y: 159, distance: 53.5
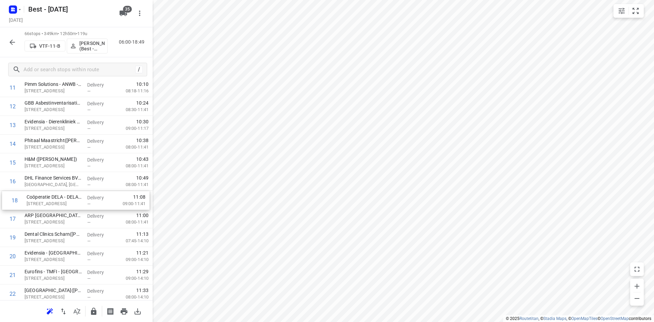
drag, startPoint x: 62, startPoint y: 222, endPoint x: 64, endPoint y: 201, distance: 20.9
drag, startPoint x: 61, startPoint y: 221, endPoint x: 62, endPoint y: 203, distance: 18.4
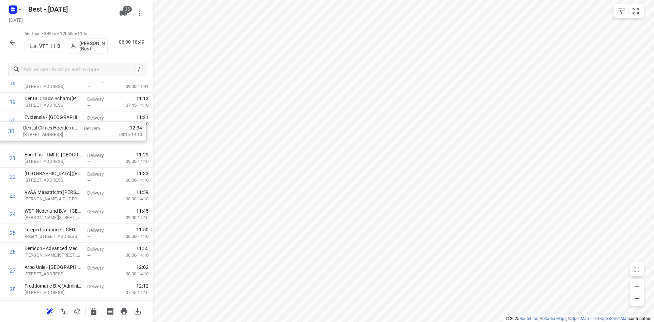
scroll to position [379, 0]
drag, startPoint x: 59, startPoint y: 276, endPoint x: 57, endPoint y: 119, distance: 157.6
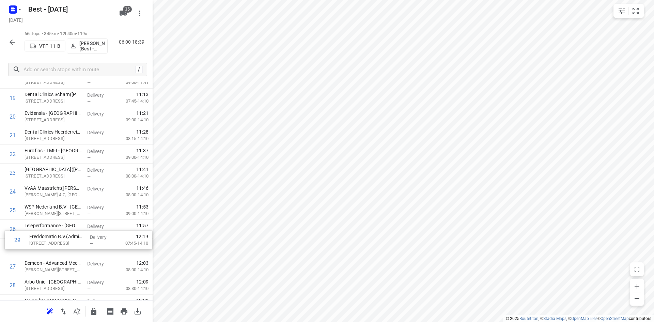
scroll to position [384, 0]
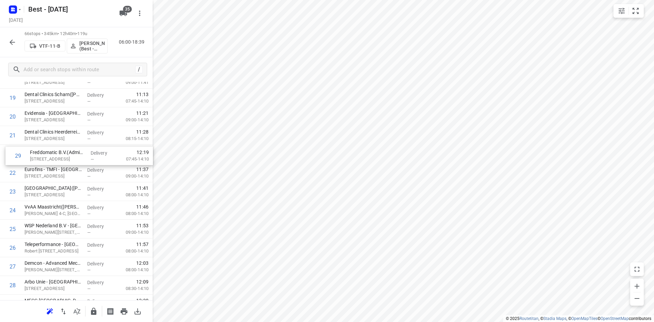
drag, startPoint x: 52, startPoint y: 290, endPoint x: 58, endPoint y: 154, distance: 135.6
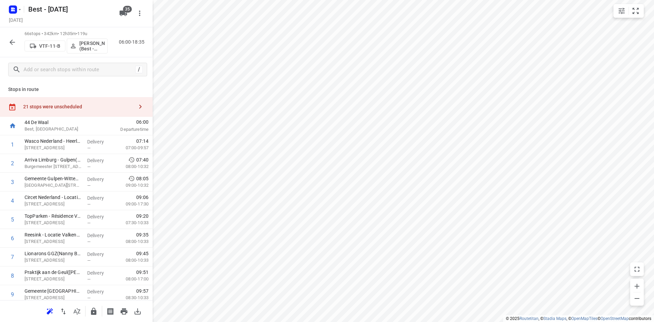
click at [55, 107] on div "21 stops were unscheduled" at bounding box center [78, 106] width 110 height 5
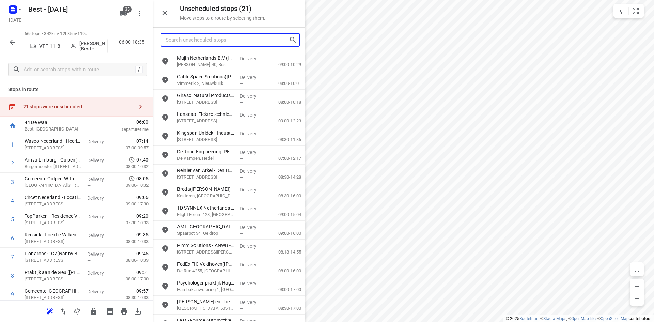
click at [224, 38] on input "Search unscheduled stops" at bounding box center [226, 40] width 123 height 11
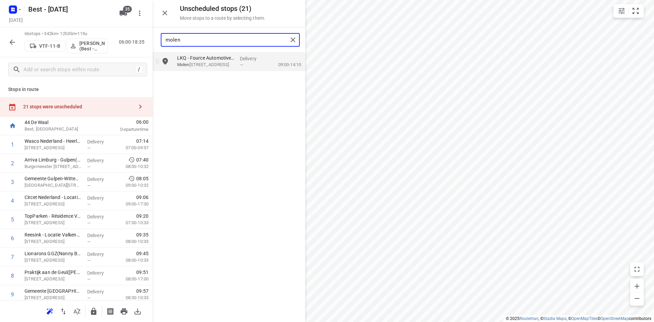
type input "molen"
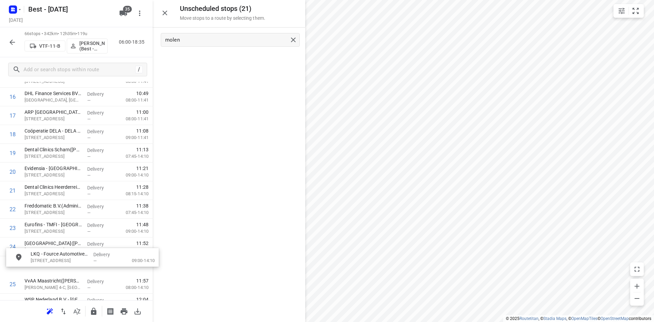
scroll to position [329, 1]
drag, startPoint x: 214, startPoint y: 61, endPoint x: 63, endPoint y: 225, distance: 224.1
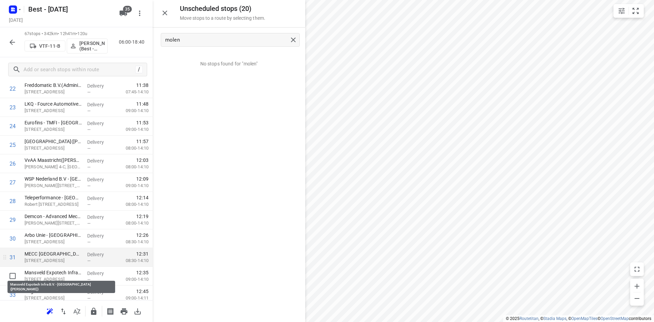
scroll to position [465, 0]
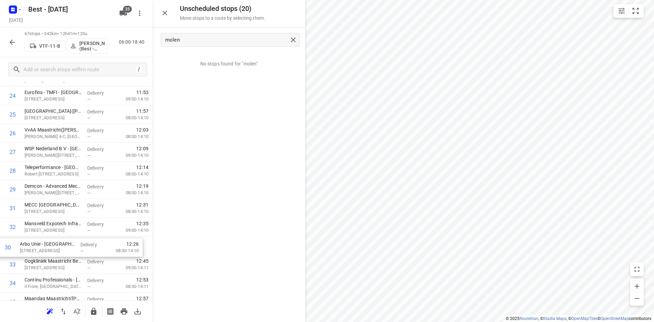
drag, startPoint x: 78, startPoint y: 228, endPoint x: 73, endPoint y: 256, distance: 28.4
click at [73, 256] on div "1 Wasco Nederland - [GEOGRAPHIC_DATA]([PERSON_NAME]) [STREET_ADDRESS] Delivery …" at bounding box center [76, 283] width 153 height 1254
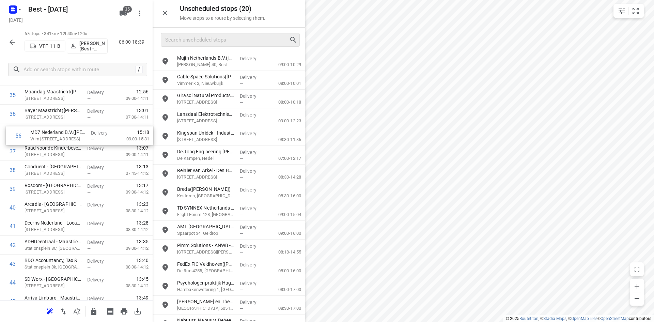
scroll to position [683, 0]
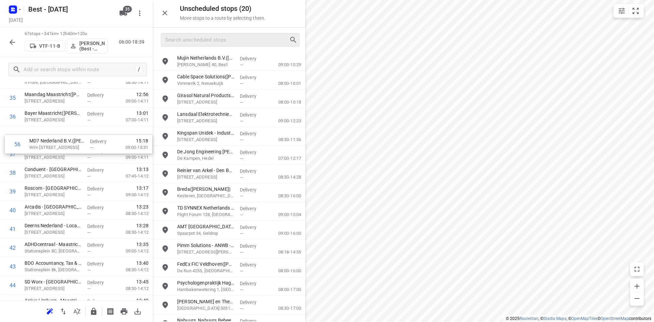
drag, startPoint x: 64, startPoint y: 191, endPoint x: 69, endPoint y: 144, distance: 47.6
click at [69, 144] on div "1 Wasco Nederland - [GEOGRAPHIC_DATA]([PERSON_NAME]) [STREET_ADDRESS] Delivery …" at bounding box center [76, 79] width 153 height 1254
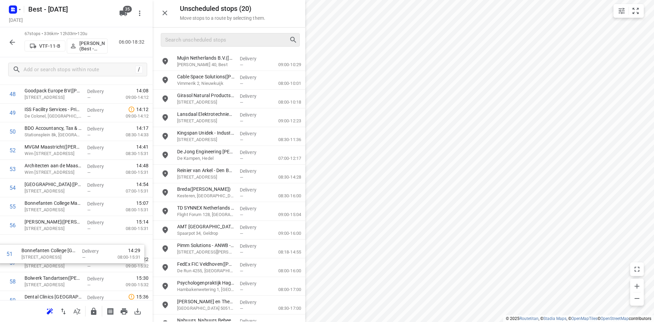
scroll to position [933, 0]
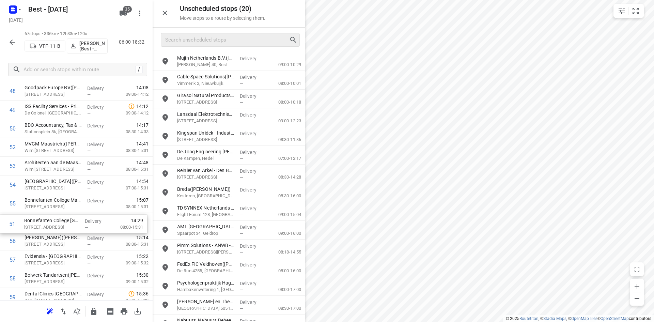
drag, startPoint x: 63, startPoint y: 163, endPoint x: 64, endPoint y: 229, distance: 66.7
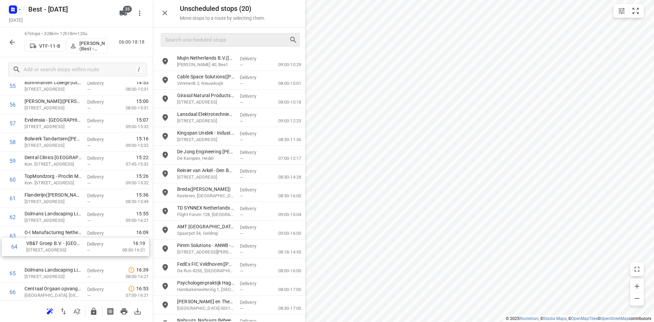
scroll to position [1072, 0]
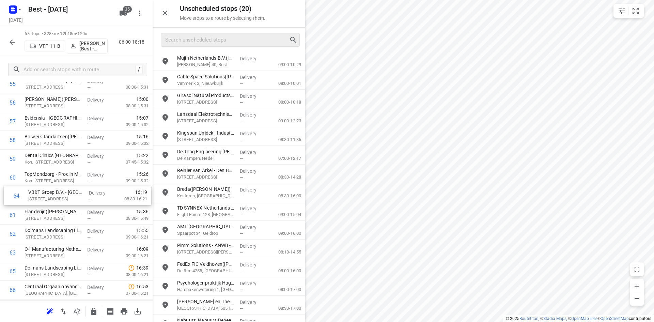
drag, startPoint x: 76, startPoint y: 262, endPoint x: 81, endPoint y: 201, distance: 61.5
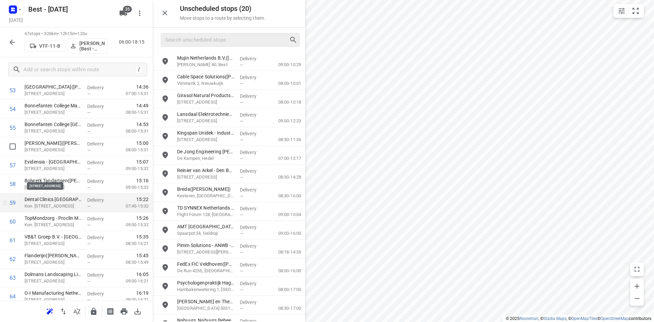
scroll to position [1004, 0]
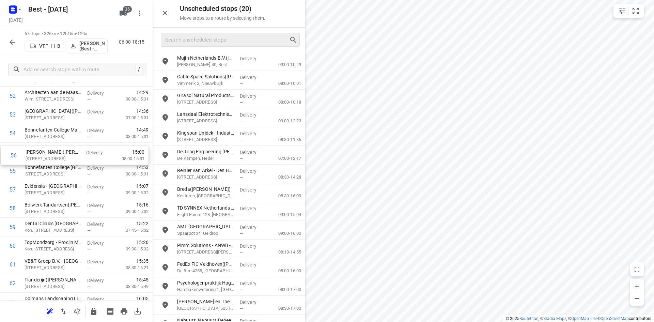
drag, startPoint x: 59, startPoint y: 173, endPoint x: 60, endPoint y: 155, distance: 18.1
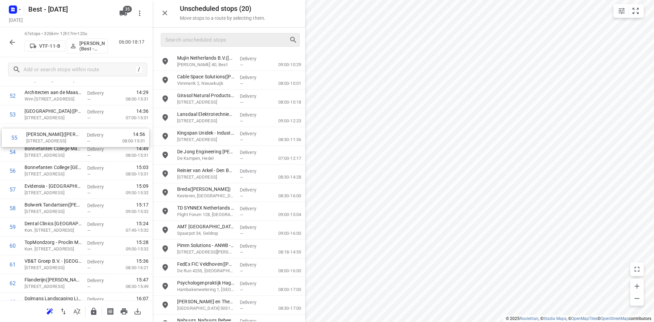
drag, startPoint x: 65, startPoint y: 156, endPoint x: 68, endPoint y: 139, distance: 17.2
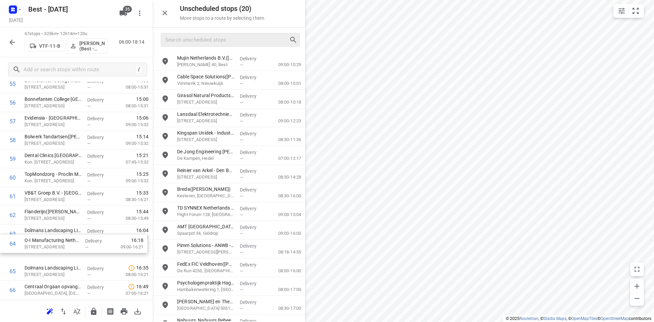
scroll to position [1073, 0]
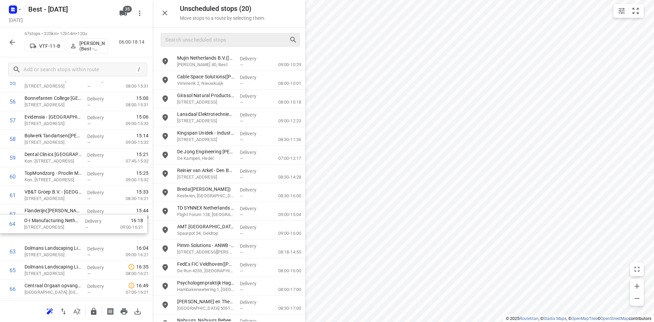
drag, startPoint x: 60, startPoint y: 255, endPoint x: 59, endPoint y: 211, distance: 43.9
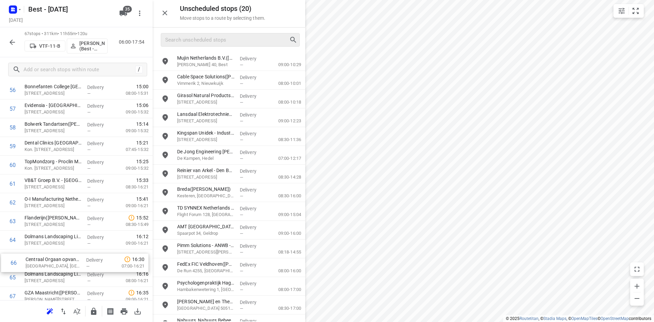
scroll to position [1086, 0]
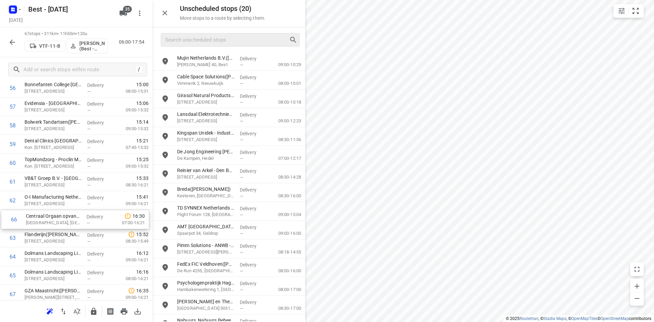
drag, startPoint x: 49, startPoint y: 287, endPoint x: 51, endPoint y: 214, distance: 72.5
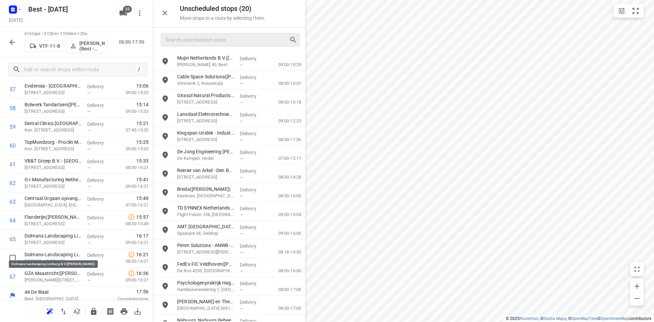
scroll to position [1108, 0]
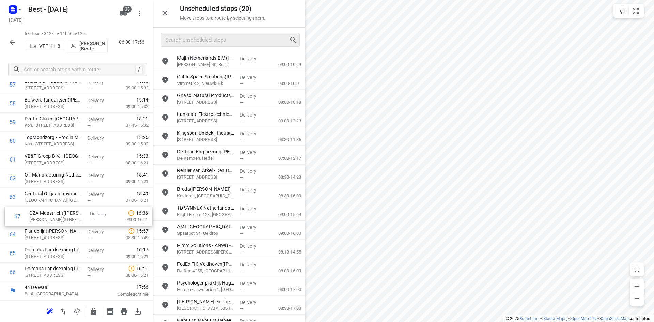
drag, startPoint x: 52, startPoint y: 277, endPoint x: 58, endPoint y: 215, distance: 61.5
click at [167, 15] on icon "button" at bounding box center [165, 13] width 8 height 8
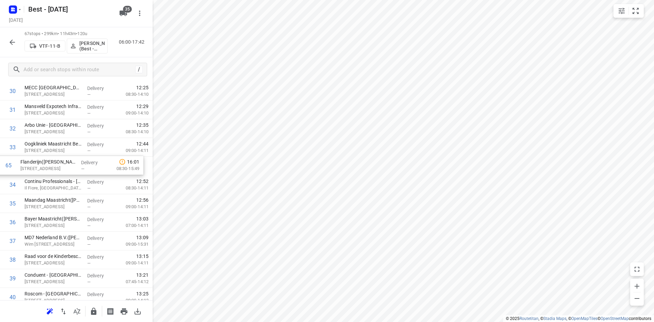
scroll to position [595, 0]
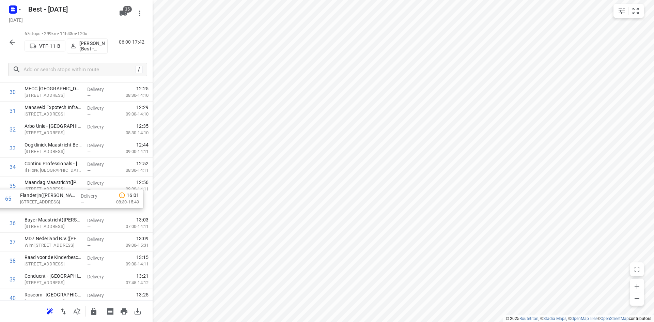
drag, startPoint x: 67, startPoint y: 235, endPoint x: 62, endPoint y: 196, distance: 39.1
click at [62, 196] on div "1 Wasco Nederland - [GEOGRAPHIC_DATA]([PERSON_NAME]) [STREET_ADDRESS] Delivery …" at bounding box center [76, 167] width 153 height 1254
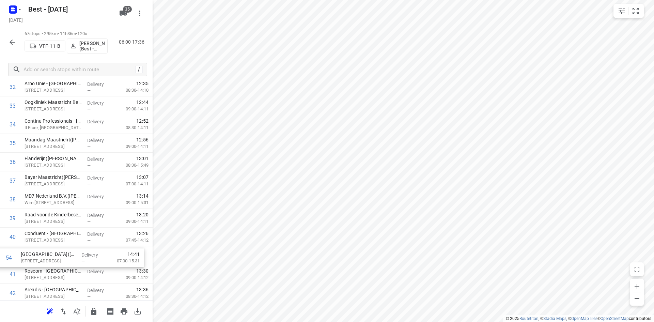
scroll to position [639, 0]
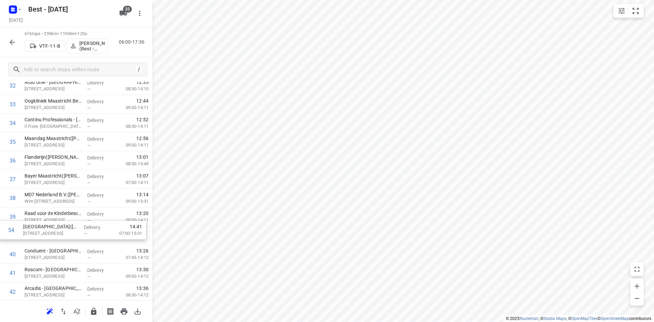
drag, startPoint x: 70, startPoint y: 241, endPoint x: 69, endPoint y: 231, distance: 9.2
click at [69, 231] on div "1 Wasco Nederland - [GEOGRAPHIC_DATA]([PERSON_NAME]) [STREET_ADDRESS] Delivery …" at bounding box center [76, 123] width 153 height 1254
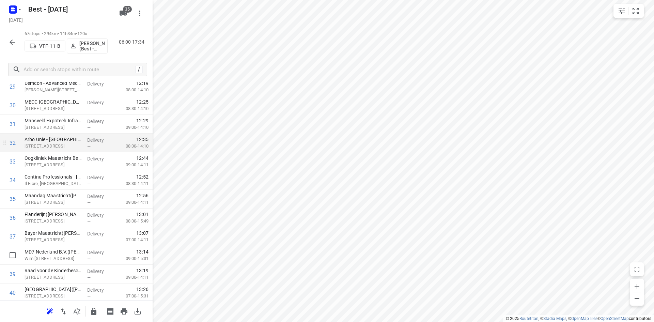
scroll to position [571, 0]
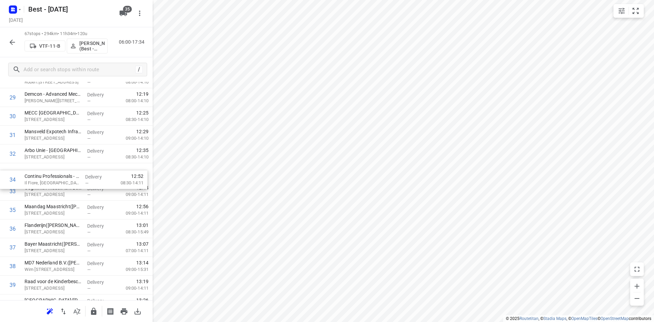
drag, startPoint x: 63, startPoint y: 193, endPoint x: 62, endPoint y: 172, distance: 20.8
click at [62, 172] on div "1 Wasco Nederland - [GEOGRAPHIC_DATA]([PERSON_NAME]) [STREET_ADDRESS] Delivery …" at bounding box center [76, 191] width 153 height 1254
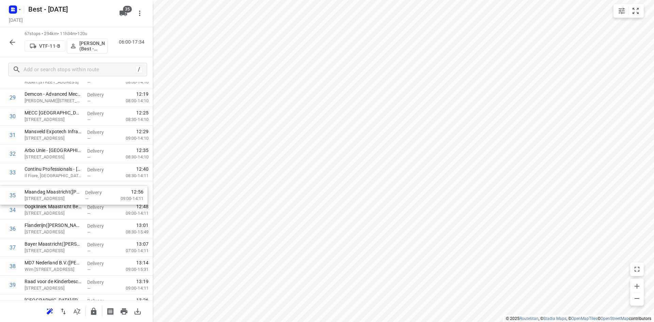
drag, startPoint x: 63, startPoint y: 217, endPoint x: 63, endPoint y: 193, distance: 23.8
click at [63, 193] on div "1 Wasco Nederland - [GEOGRAPHIC_DATA]([PERSON_NAME]) [STREET_ADDRESS] Delivery …" at bounding box center [76, 191] width 153 height 1254
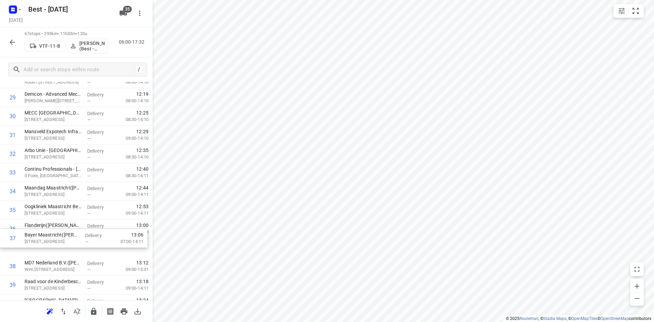
scroll to position [572, 0]
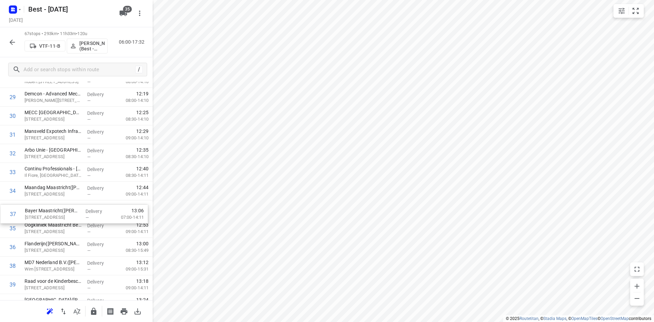
drag, startPoint x: 77, startPoint y: 253, endPoint x: 78, endPoint y: 217, distance: 36.1
click at [78, 217] on div "1 Wasco Nederland - [GEOGRAPHIC_DATA]([PERSON_NAME]) [STREET_ADDRESS] Delivery …" at bounding box center [76, 191] width 153 height 1254
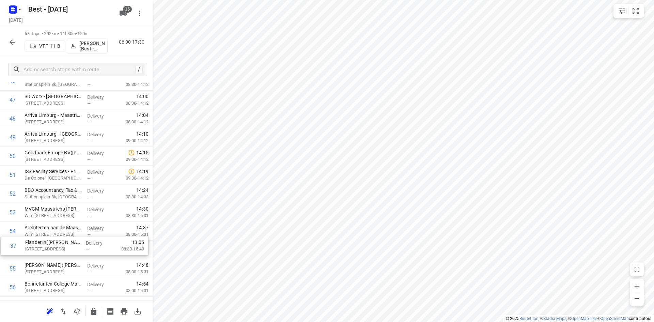
scroll to position [888, 0]
drag, startPoint x: 59, startPoint y: 248, endPoint x: 62, endPoint y: 231, distance: 17.4
drag, startPoint x: 61, startPoint y: 215, endPoint x: 62, endPoint y: 230, distance: 14.7
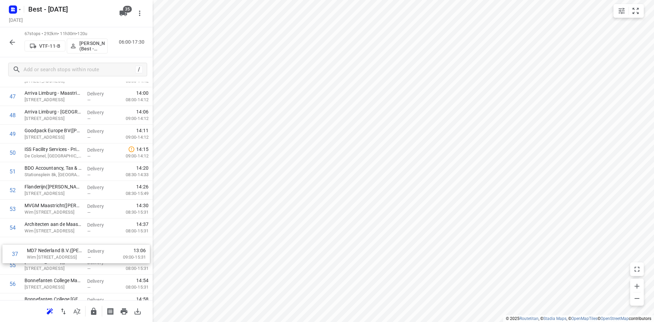
scroll to position [891, 0]
drag, startPoint x: 50, startPoint y: 164, endPoint x: 51, endPoint y: 210, distance: 45.6
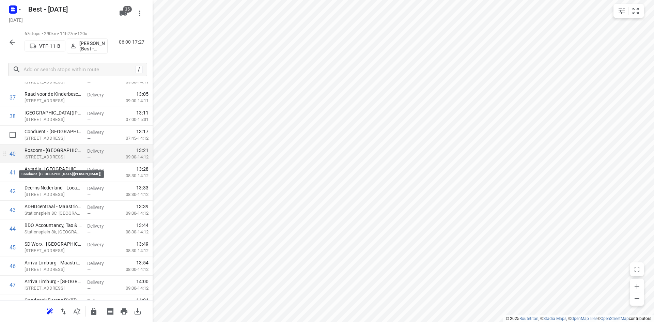
scroll to position [653, 0]
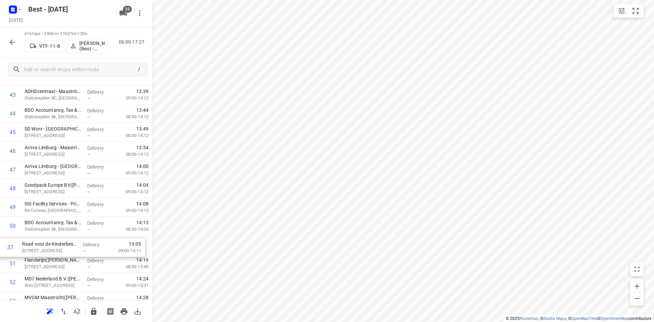
drag, startPoint x: 69, startPoint y: 167, endPoint x: 67, endPoint y: 252, distance: 84.1
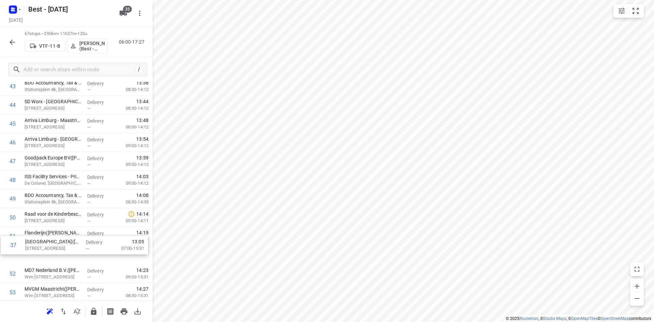
scroll to position [830, 0]
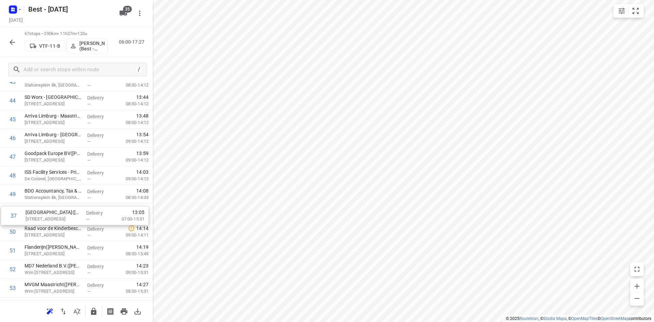
drag, startPoint x: 57, startPoint y: 106, endPoint x: 59, endPoint y: 217, distance: 111.7
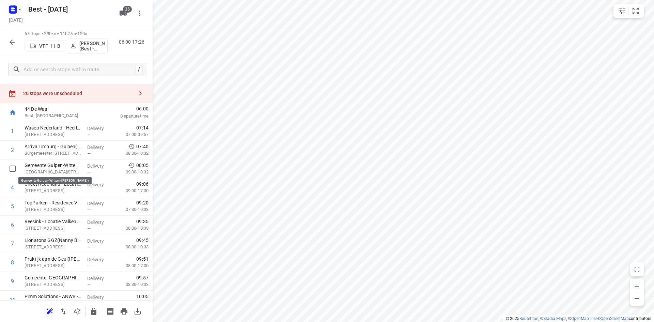
scroll to position [0, 0]
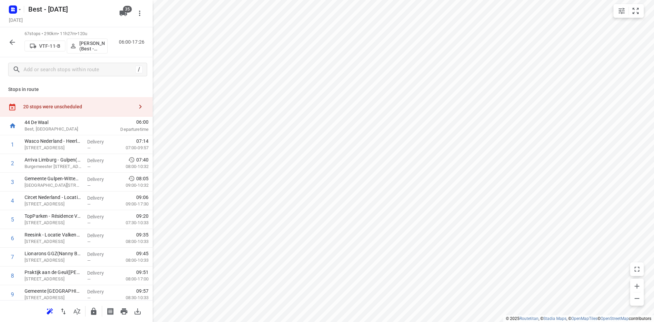
click at [57, 104] on div "20 stops were unscheduled" at bounding box center [78, 106] width 110 height 5
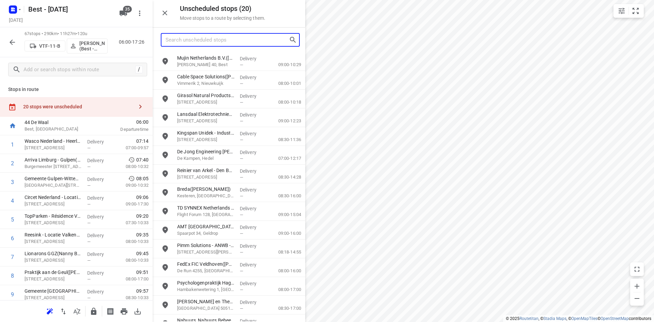
click at [222, 39] on input "Search unscheduled stops" at bounding box center [226, 40] width 123 height 11
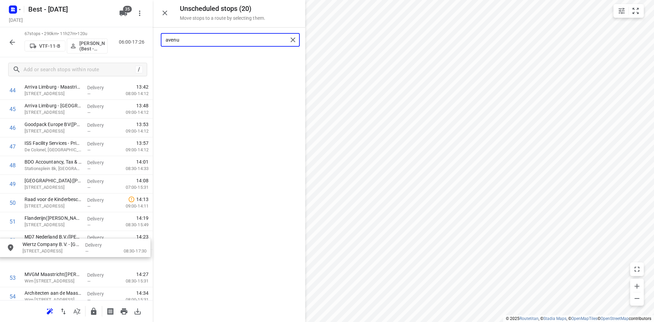
scroll to position [864, 0]
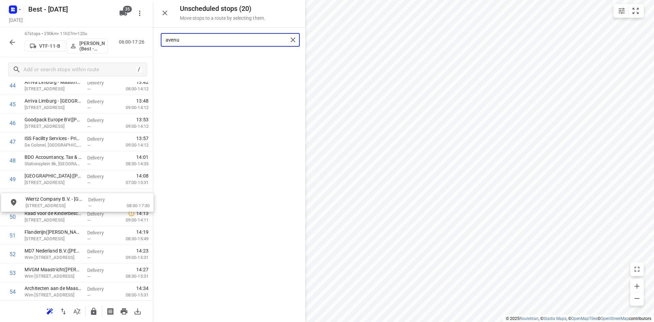
drag, startPoint x: 218, startPoint y: 60, endPoint x: 69, endPoint y: 213, distance: 213.5
type input "avenu"
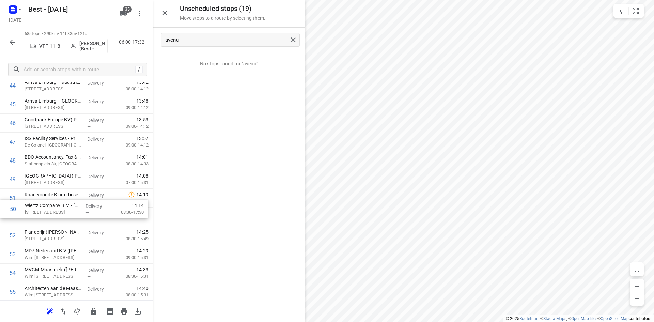
drag, startPoint x: 72, startPoint y: 202, endPoint x: 73, endPoint y: 216, distance: 14.3
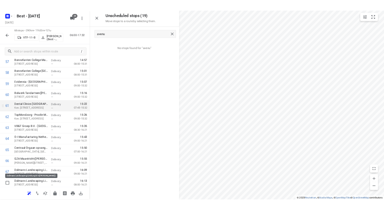
scroll to position [1127, 0]
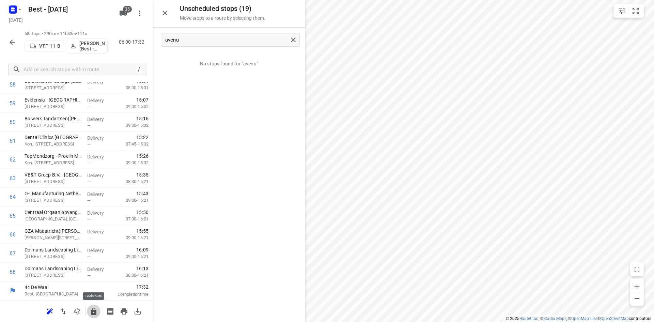
click at [97, 313] on icon "button" at bounding box center [94, 311] width 8 height 8
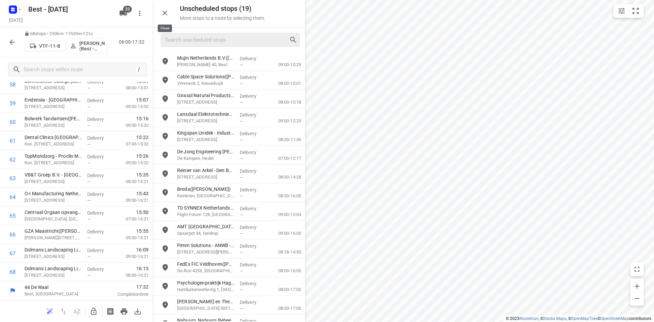
click at [166, 10] on icon "button" at bounding box center [165, 13] width 8 height 8
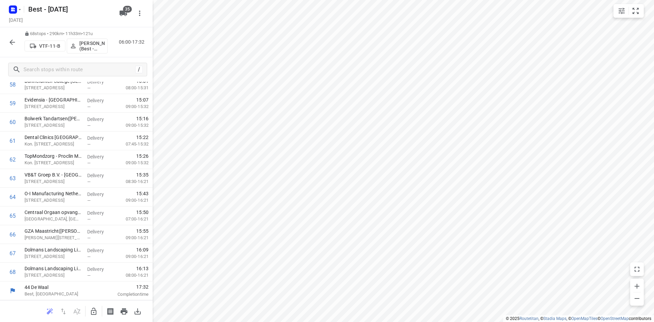
click at [12, 45] on icon "button" at bounding box center [12, 42] width 8 height 8
